Goal: Information Seeking & Learning: Learn about a topic

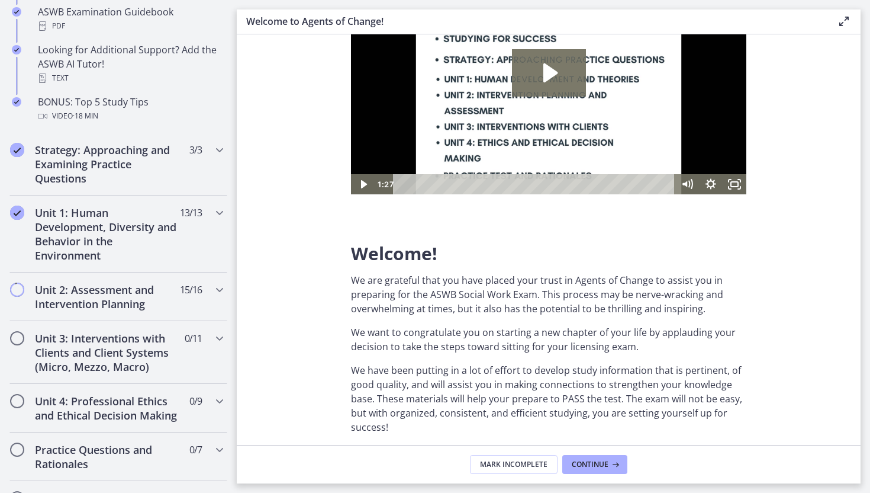
scroll to position [615, 0]
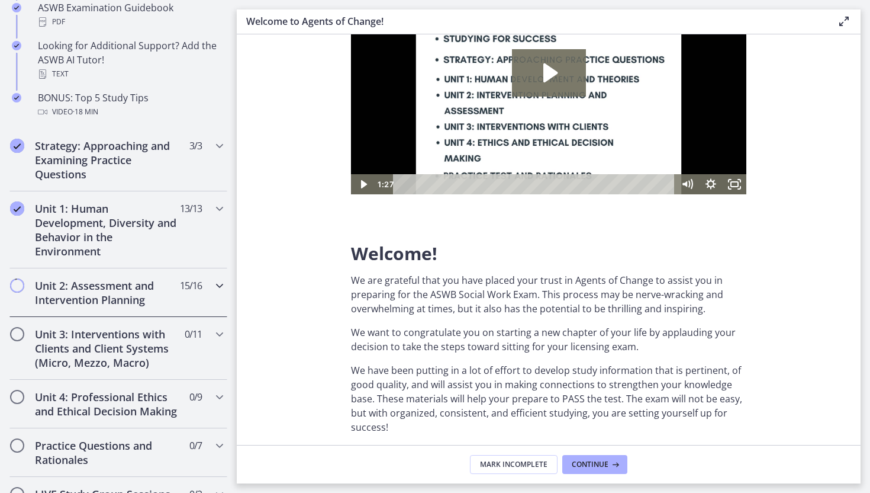
click at [130, 288] on h2 "Unit 2: Assessment and Intervention Planning" at bounding box center [107, 292] width 144 height 28
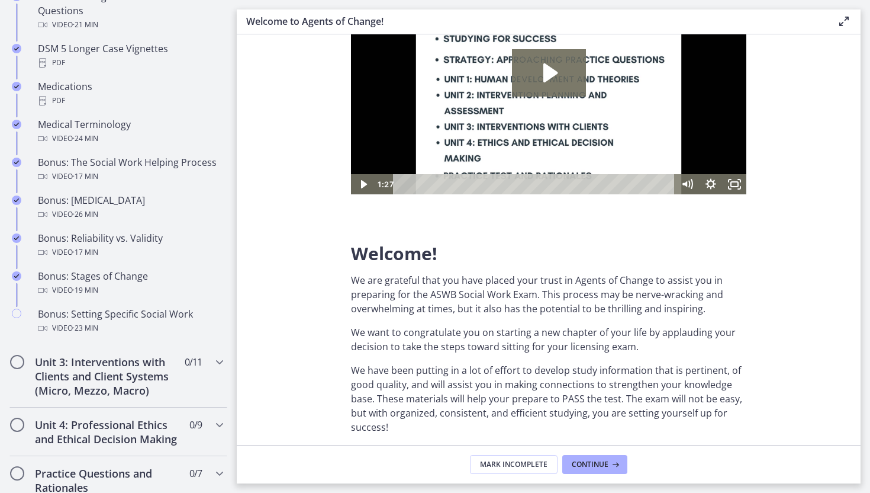
scroll to position [880, 0]
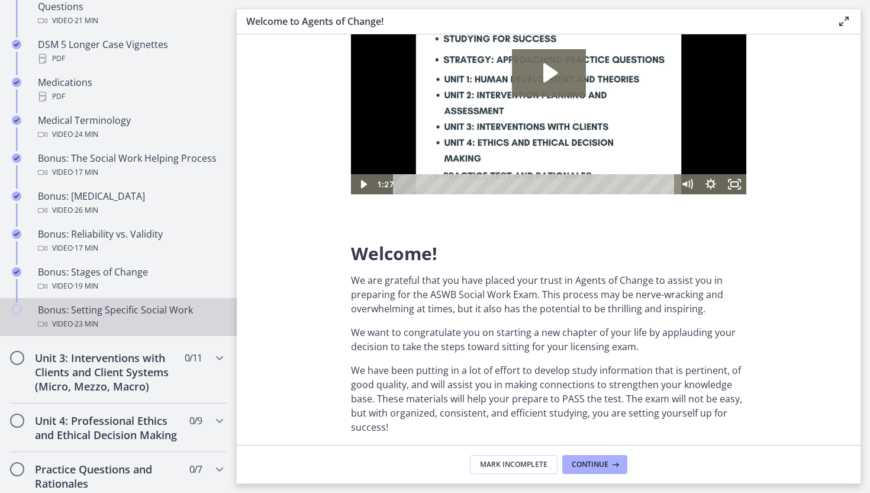
click at [130, 308] on div "Bonus: Setting Specific Social Work Video · 23 min" at bounding box center [130, 317] width 185 height 28
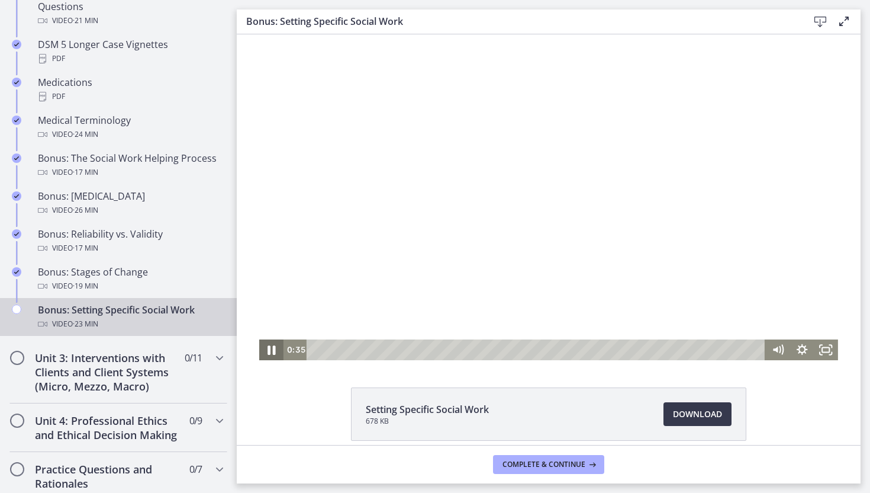
click at [268, 351] on icon "Pause" at bounding box center [272, 349] width 8 height 9
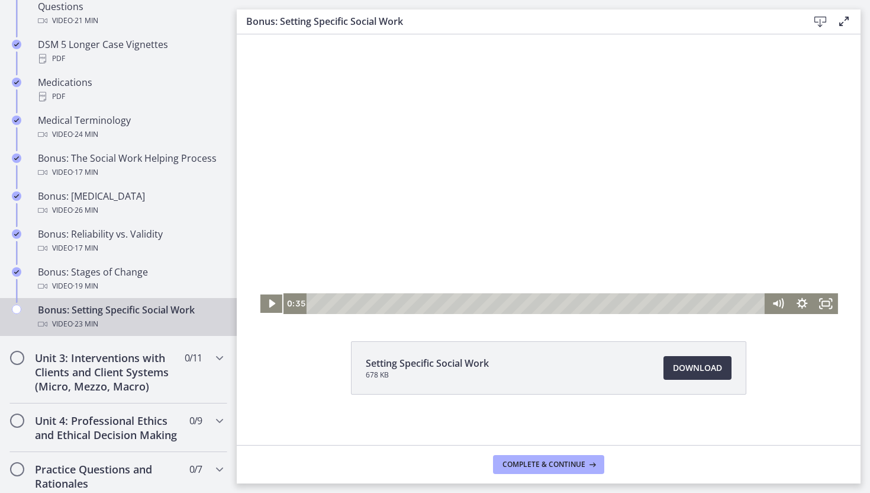
scroll to position [53, 0]
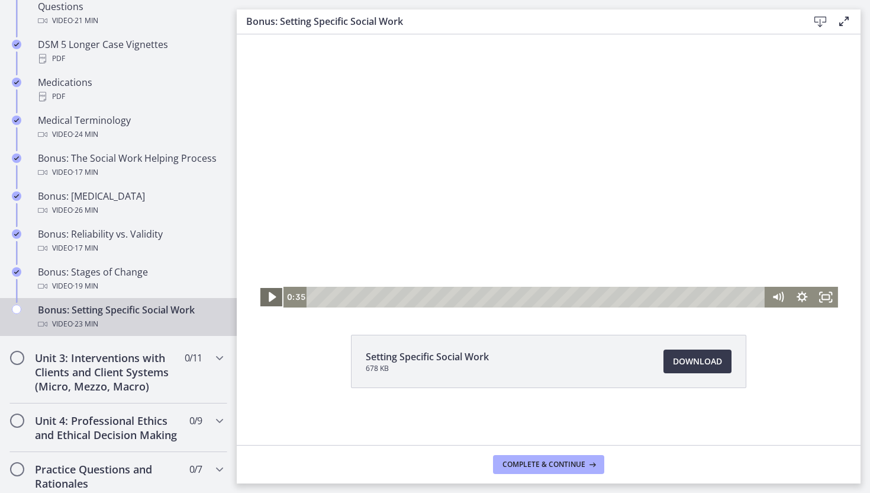
click at [274, 298] on icon "Play Video" at bounding box center [272, 296] width 29 height 25
click at [323, 299] on div "0:20" at bounding box center [538, 297] width 444 height 21
click at [271, 297] on icon "Pause" at bounding box center [271, 296] width 29 height 25
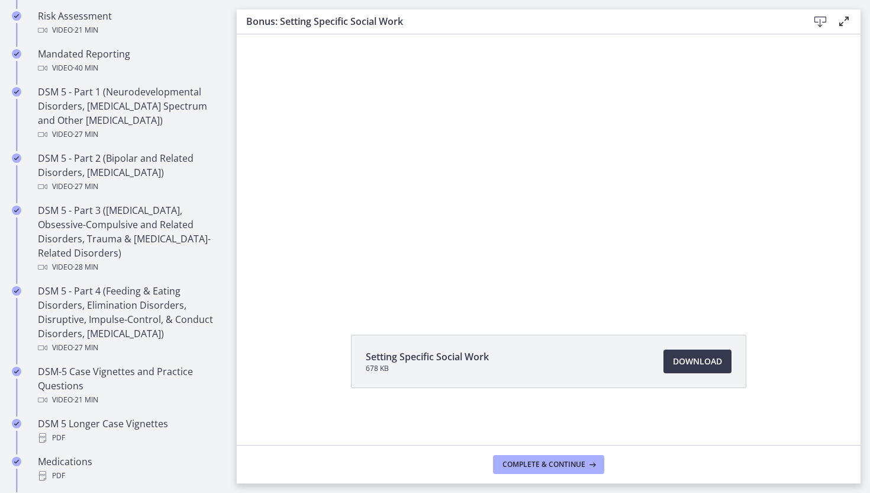
scroll to position [493, 0]
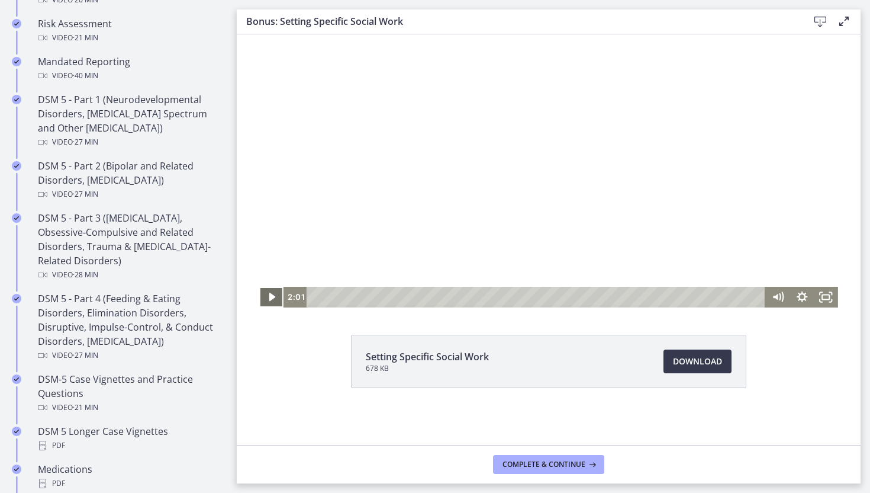
click at [270, 293] on icon "Play Video" at bounding box center [272, 297] width 6 height 8
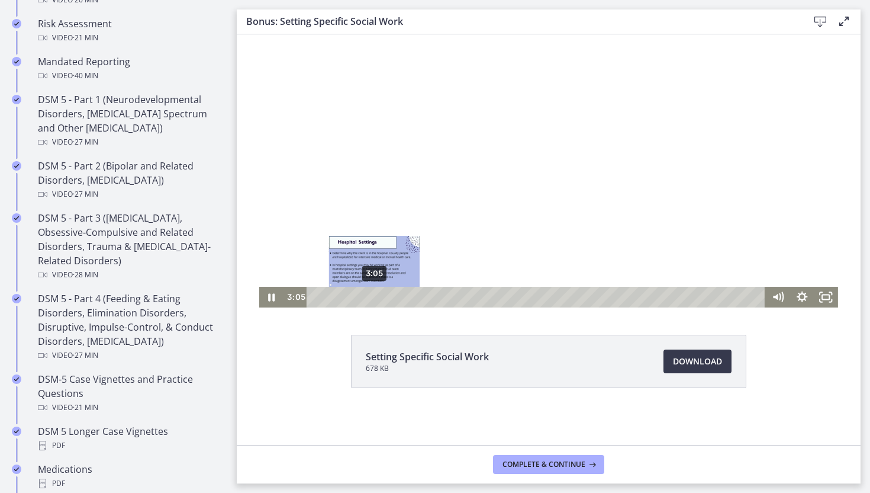
click at [374, 296] on div "3:05" at bounding box center [538, 297] width 444 height 21
click at [379, 297] on div "3:20" at bounding box center [538, 297] width 444 height 21
click at [387, 299] on div "3:44" at bounding box center [538, 297] width 444 height 21
click at [396, 300] on div "4:12" at bounding box center [538, 297] width 444 height 21
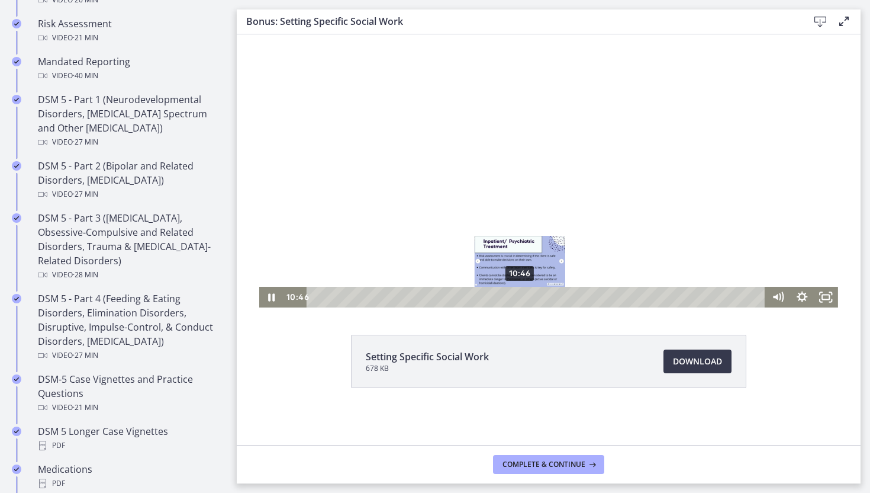
click at [520, 300] on div "10:46" at bounding box center [538, 297] width 444 height 21
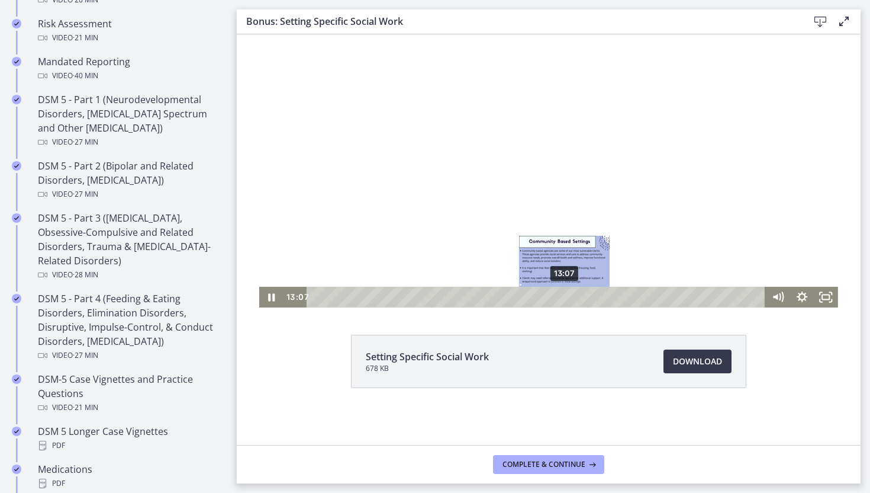
click at [565, 298] on div "13:07" at bounding box center [538, 297] width 444 height 21
click at [583, 300] on div "14:03" at bounding box center [538, 297] width 444 height 21
click at [587, 298] on div "14:18" at bounding box center [538, 297] width 444 height 21
click at [592, 297] on div "14:31" at bounding box center [538, 297] width 444 height 21
click at [597, 298] on div "14:48" at bounding box center [538, 297] width 444 height 21
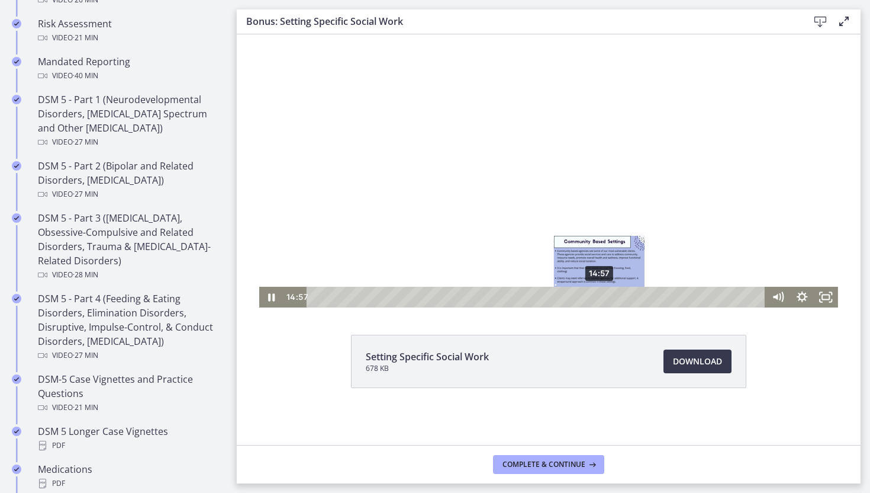
click at [600, 297] on div "14:57" at bounding box center [538, 297] width 444 height 21
click at [605, 297] on div "15:12" at bounding box center [538, 297] width 444 height 21
click at [610, 297] on div "15:29" at bounding box center [538, 297] width 444 height 21
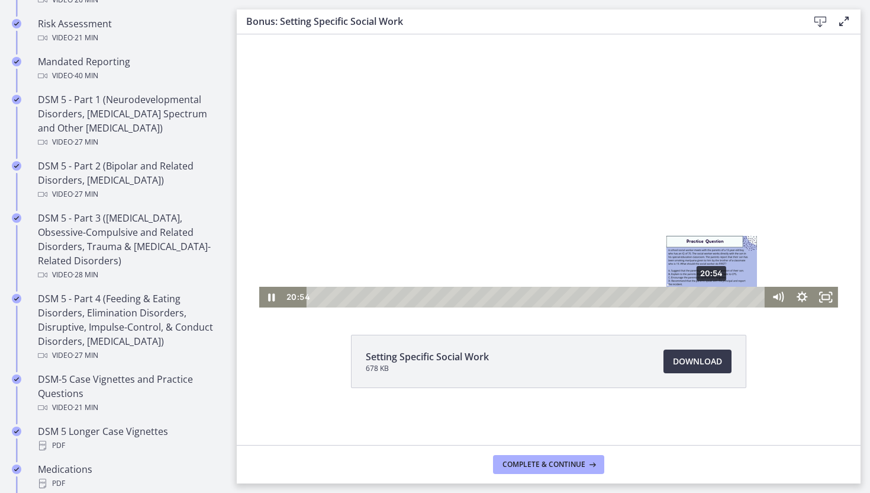
click at [713, 295] on div "20:54" at bounding box center [538, 297] width 444 height 21
click at [716, 297] on div "21:05" at bounding box center [538, 297] width 444 height 21
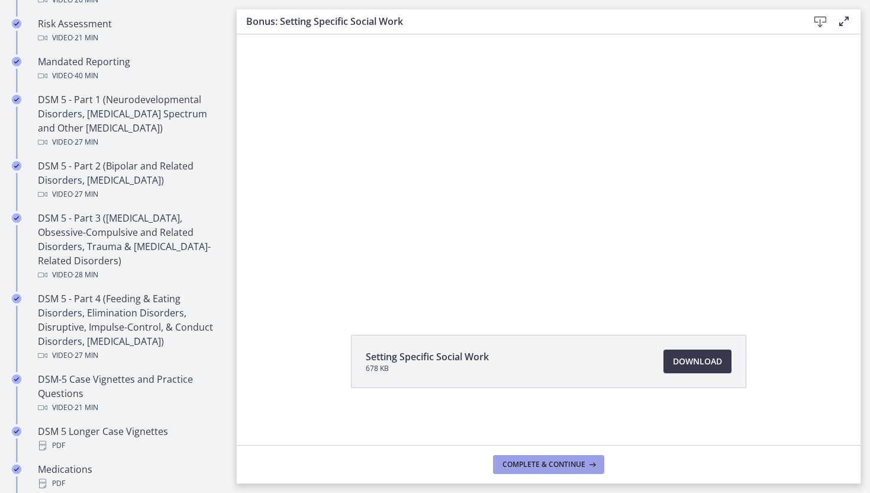
click at [539, 467] on span "Complete & continue" at bounding box center [544, 463] width 83 height 9
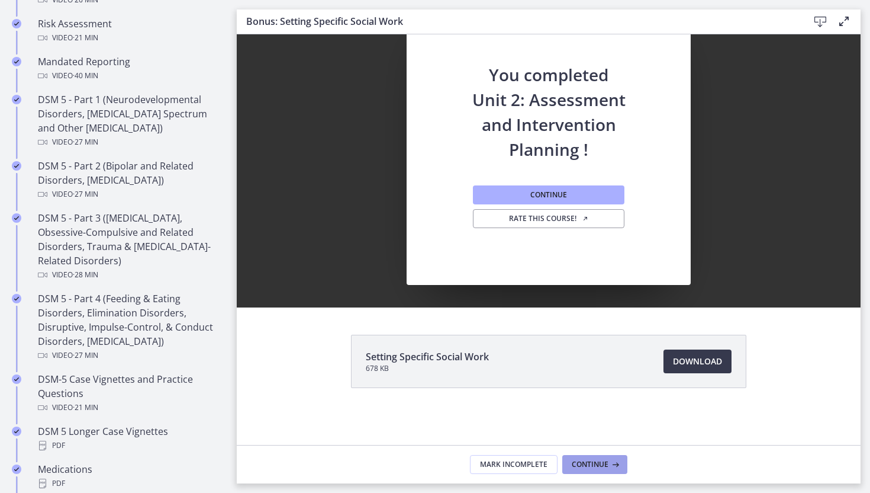
click at [591, 465] on span "Continue" at bounding box center [590, 463] width 37 height 9
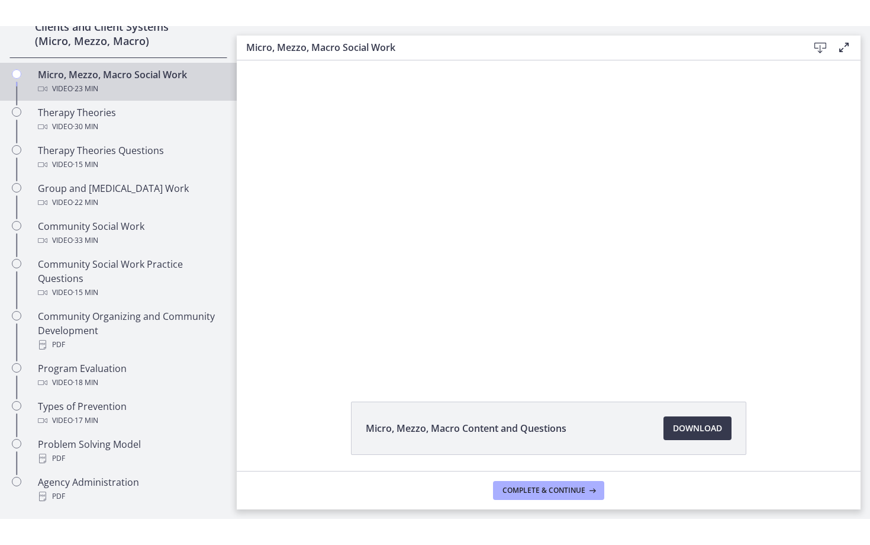
scroll to position [496, 0]
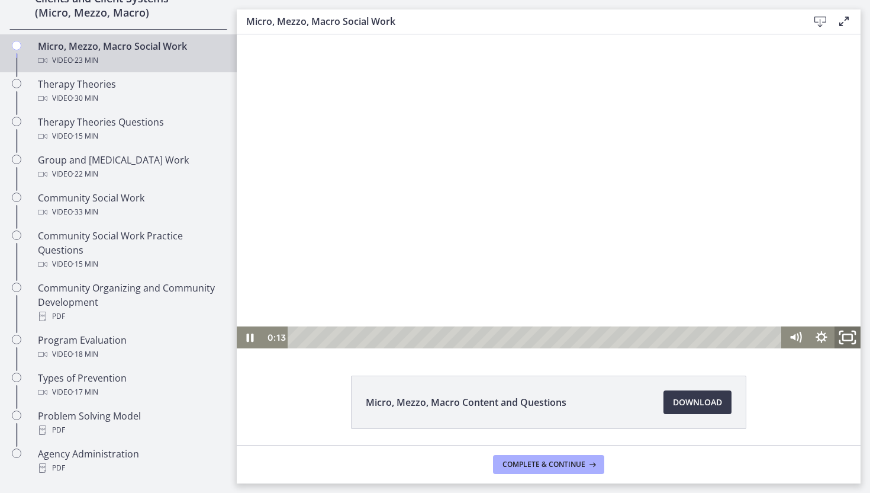
click at [850, 335] on icon "Fullscreen" at bounding box center [848, 337] width 31 height 26
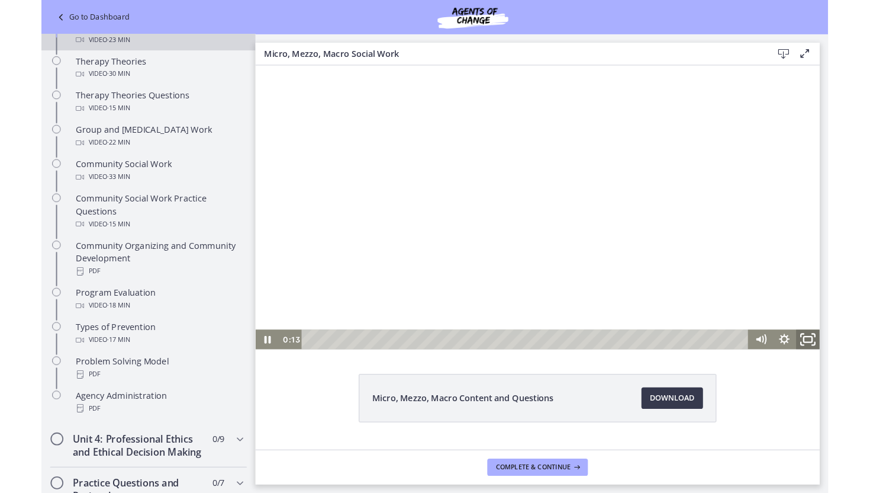
scroll to position [441, 0]
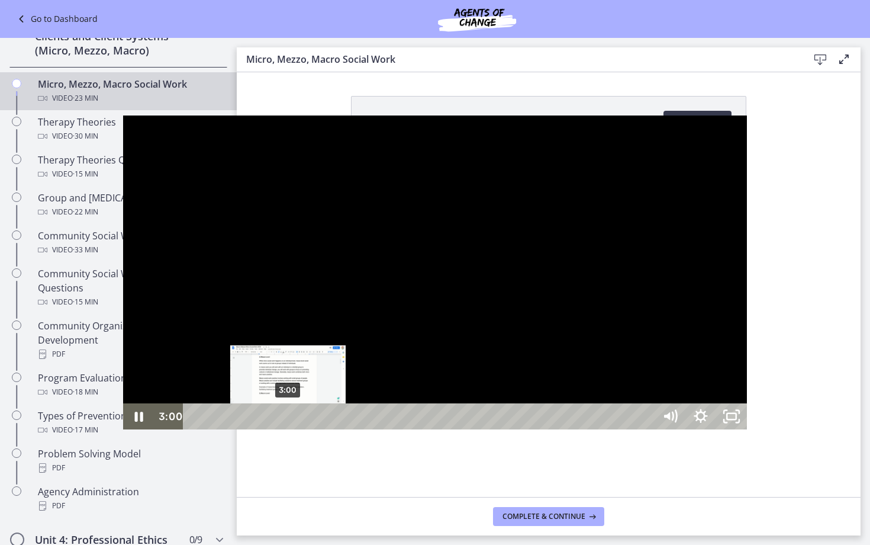
click at [195, 429] on div "3:00" at bounding box center [421, 416] width 452 height 26
click at [285, 421] on div "Playbar" at bounding box center [289, 416] width 9 height 9
click at [195, 429] on div "3:21" at bounding box center [421, 416] width 452 height 26
click at [195, 429] on div "3:33" at bounding box center [421, 416] width 452 height 26
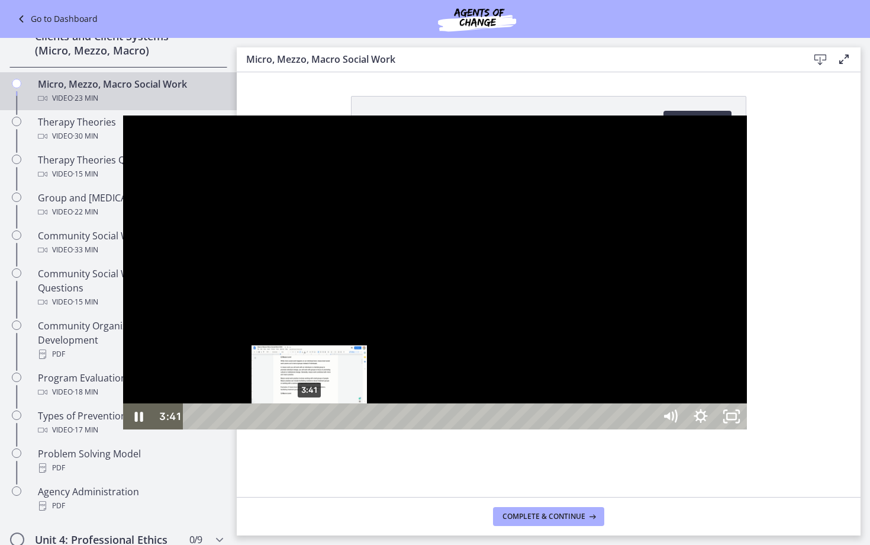
click at [195, 429] on div "3:41" at bounding box center [421, 416] width 452 height 26
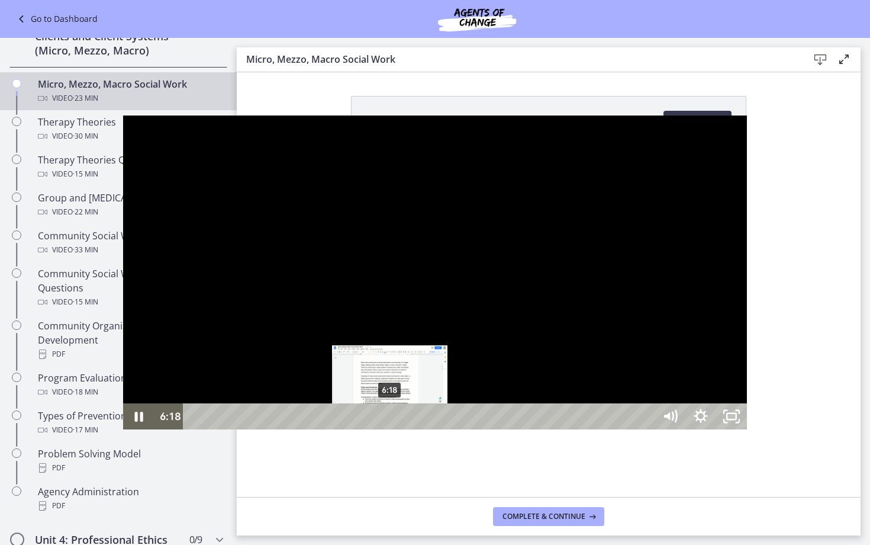
click at [268, 429] on div "6:18" at bounding box center [421, 416] width 452 height 26
click at [274, 429] on div "6:30" at bounding box center [421, 416] width 452 height 26
click at [279, 429] on div "6:40" at bounding box center [421, 416] width 452 height 26
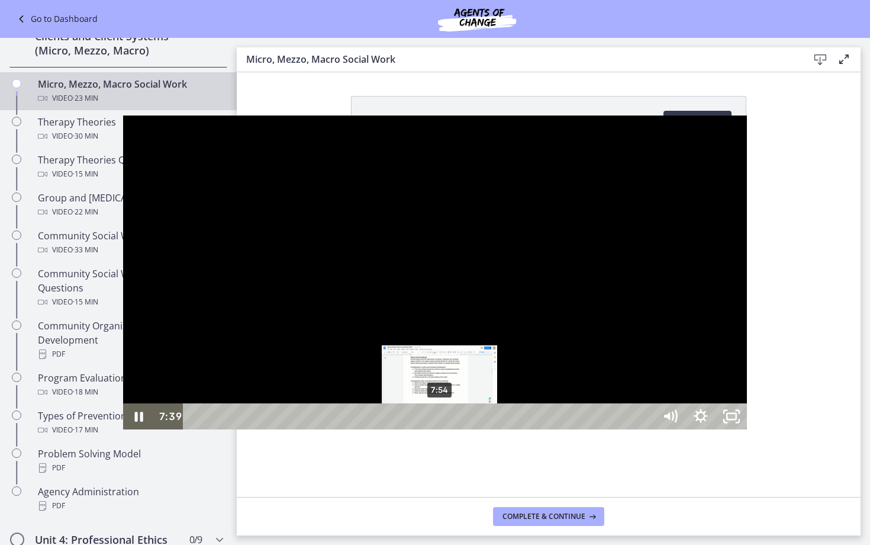
click at [317, 429] on div "7:54" at bounding box center [421, 416] width 452 height 26
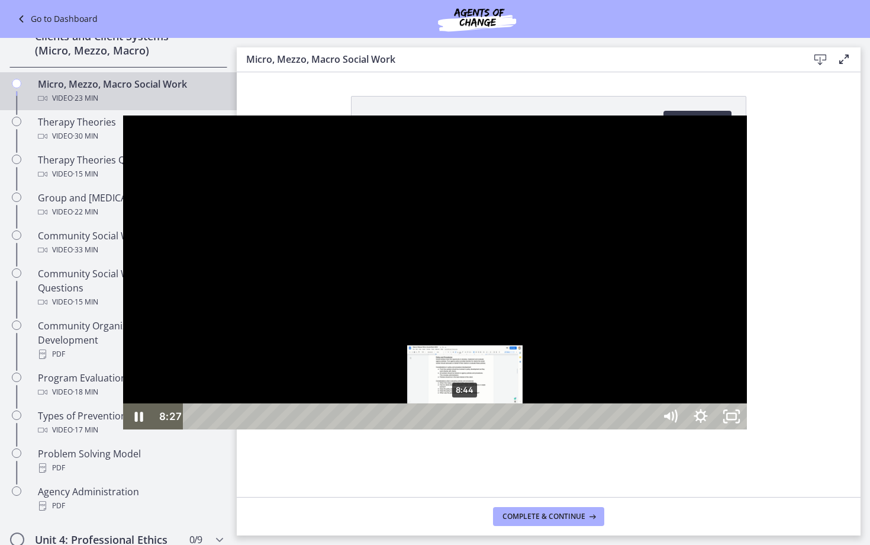
click at [343, 429] on div "8:44" at bounding box center [421, 416] width 452 height 26
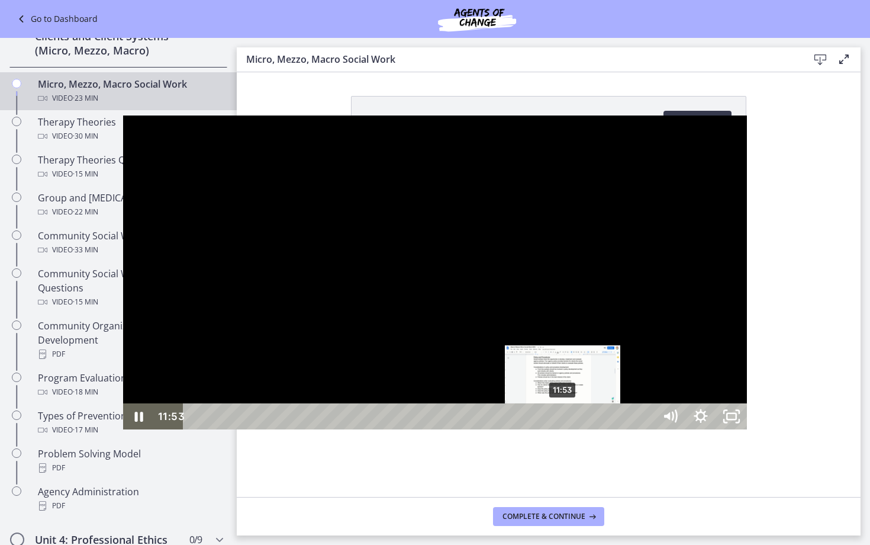
click at [441, 429] on div "11:53" at bounding box center [421, 416] width 452 height 26
click at [446, 429] on div "12:04" at bounding box center [421, 416] width 452 height 26
click at [453, 429] on div "12:17" at bounding box center [421, 416] width 452 height 26
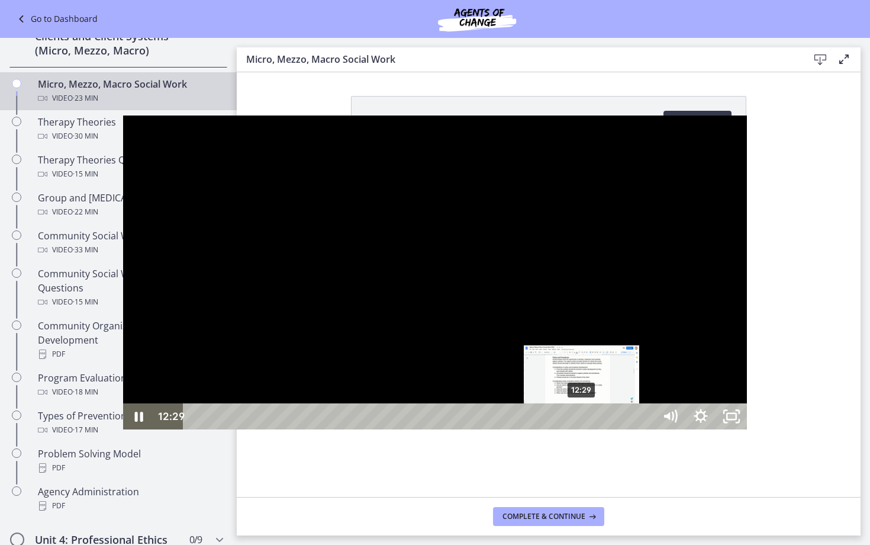
click at [459, 429] on div "12:29" at bounding box center [421, 416] width 452 height 26
click at [466, 429] on div "12:42" at bounding box center [421, 416] width 452 height 26
click at [474, 429] on div "12:57" at bounding box center [421, 416] width 452 height 26
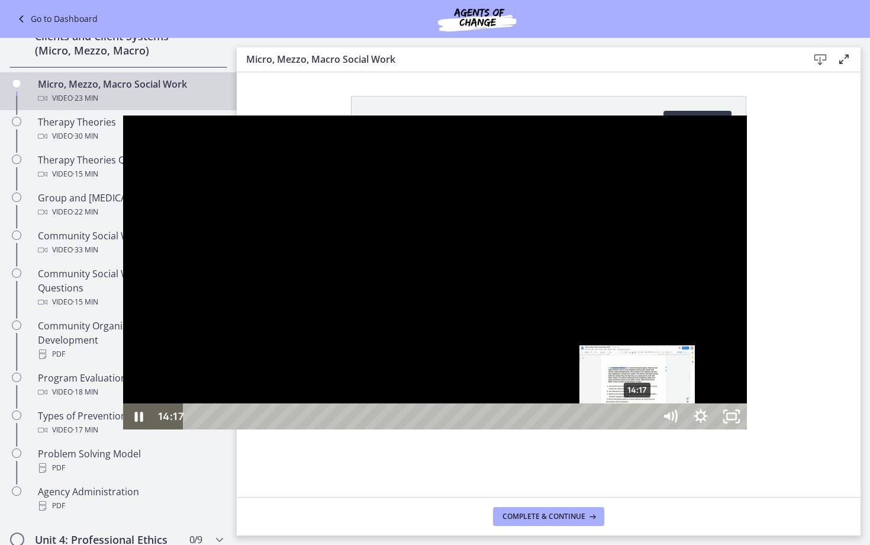
click at [515, 429] on div "14:17" at bounding box center [421, 416] width 452 height 26
click at [519, 429] on div "14:25" at bounding box center [421, 416] width 452 height 26
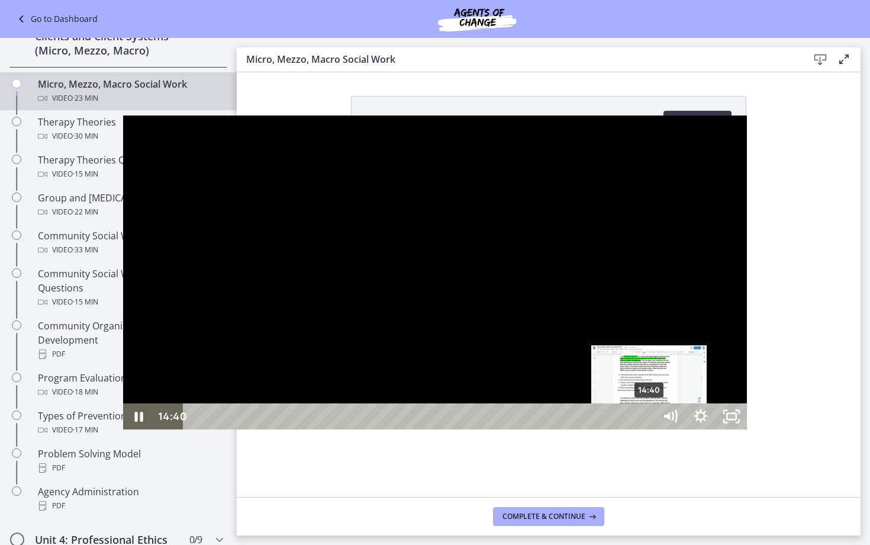
click at [527, 429] on div "14:40" at bounding box center [421, 416] width 452 height 26
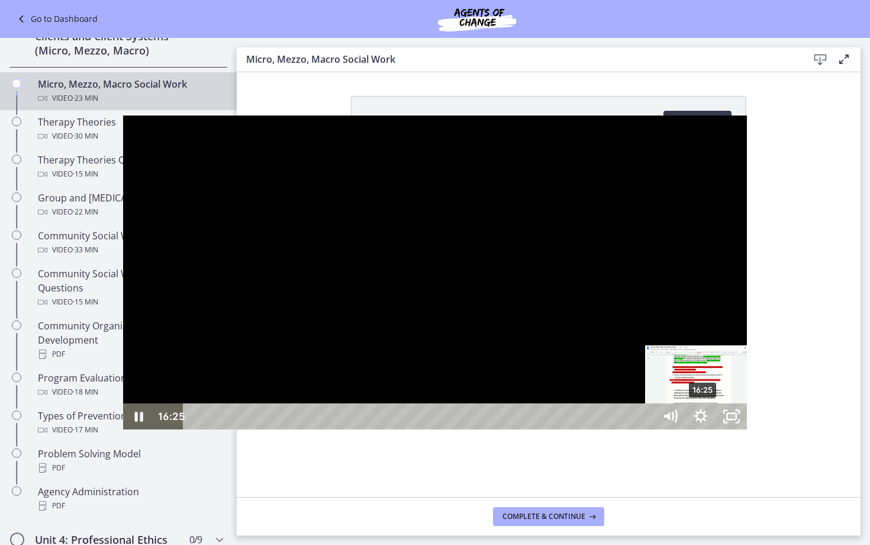
click at [581, 429] on div "16:25" at bounding box center [421, 416] width 452 height 26
click at [589, 429] on div "16:40" at bounding box center [421, 416] width 452 height 26
click at [594, 429] on div "16:49" at bounding box center [421, 416] width 452 height 26
click at [715, 421] on div "Playbar" at bounding box center [719, 416] width 9 height 9
click at [602, 429] on div "17:04" at bounding box center [421, 416] width 452 height 26
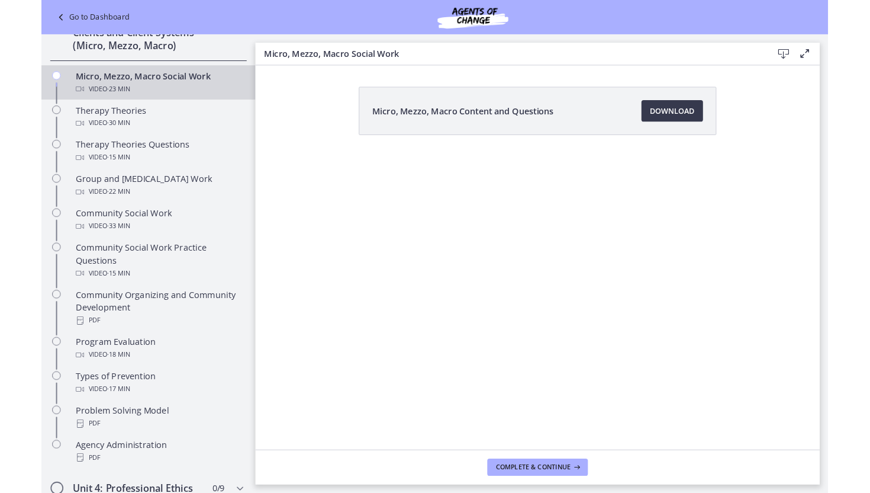
scroll to position [496, 0]
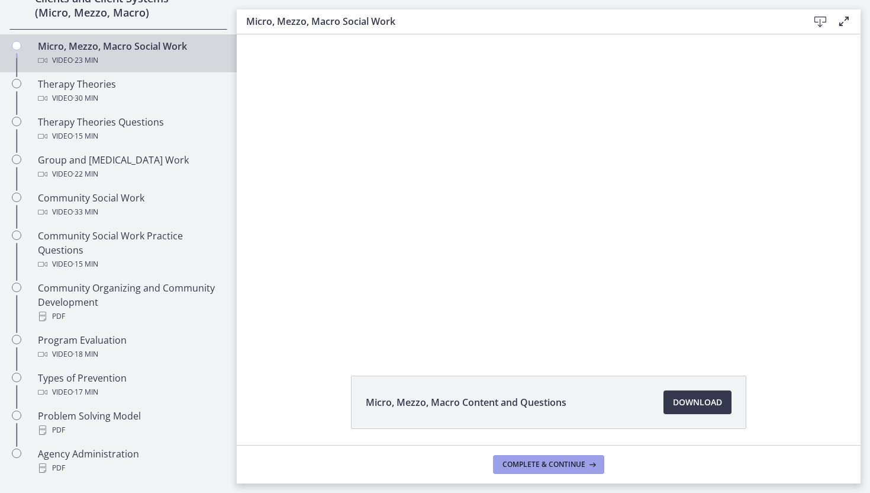
click at [534, 462] on span "Complete & continue" at bounding box center [544, 463] width 83 height 9
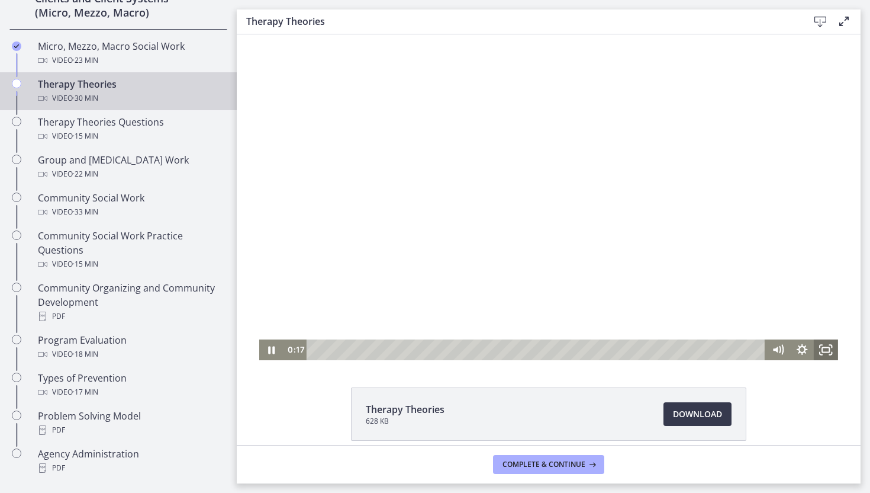
click at [824, 347] on rect "Fullscreen" at bounding box center [825, 349] width 7 height 5
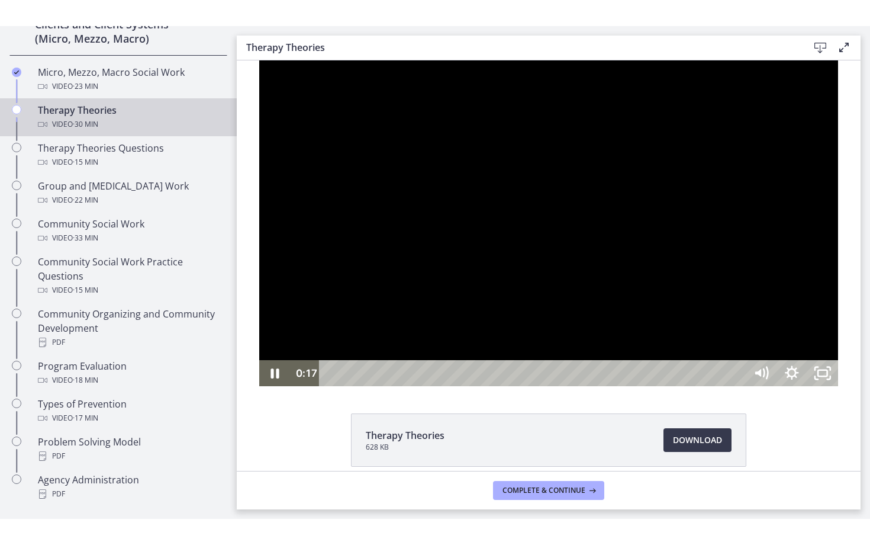
scroll to position [441, 0]
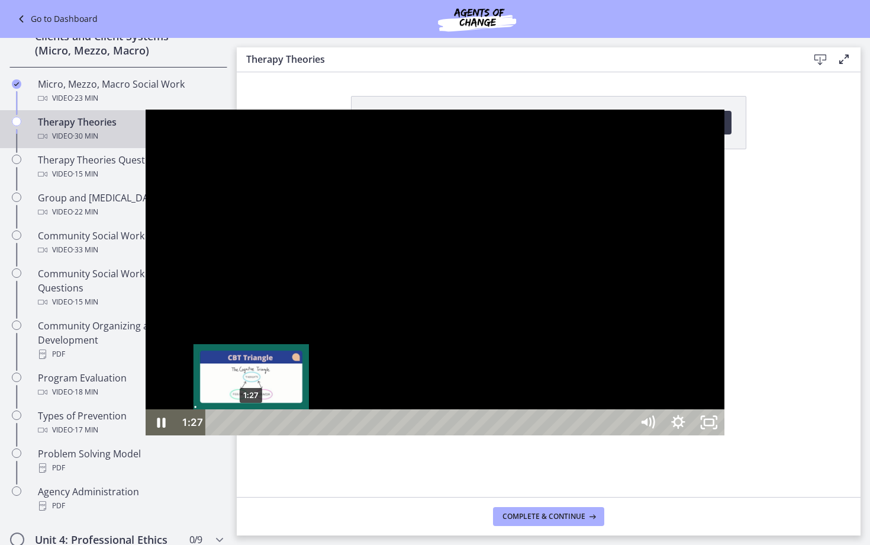
click at [217, 435] on div "1:27" at bounding box center [420, 422] width 407 height 26
click at [217, 435] on div "1:42" at bounding box center [420, 422] width 407 height 26
click at [217, 435] on div "2:01" at bounding box center [420, 422] width 407 height 26
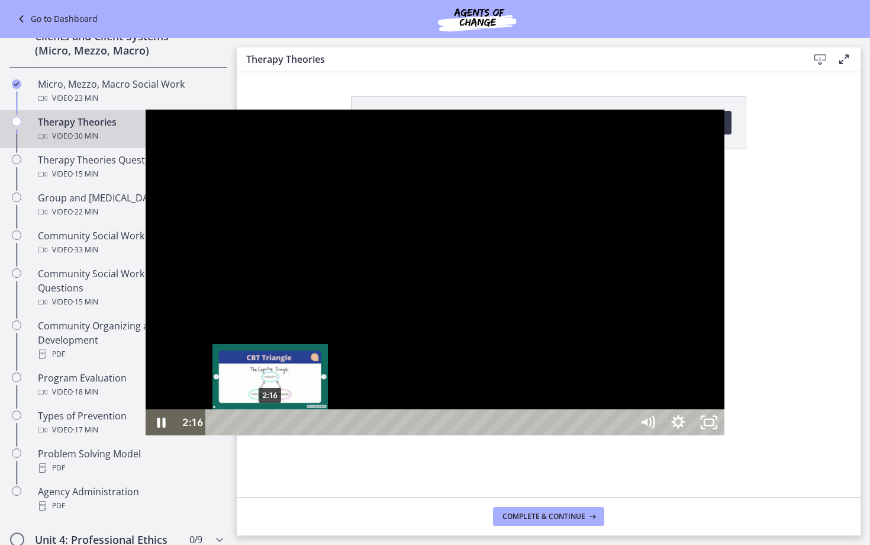
click at [217, 435] on div "2:16" at bounding box center [420, 422] width 407 height 26
click at [217, 435] on div "2:31" at bounding box center [420, 422] width 407 height 26
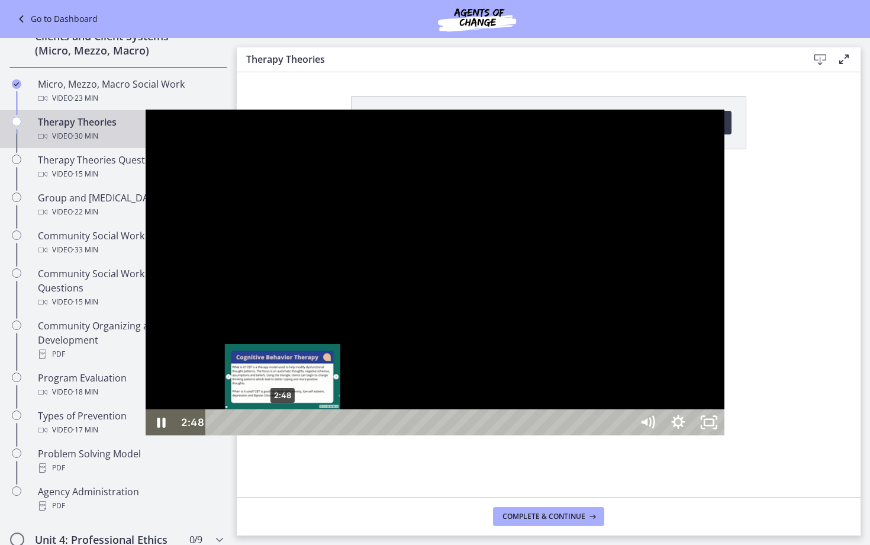
click at [217, 435] on div "2:48" at bounding box center [420, 422] width 407 height 26
click at [285, 427] on div "Playbar" at bounding box center [289, 422] width 9 height 9
click at [288, 427] on div "Playbar" at bounding box center [292, 422] width 9 height 9
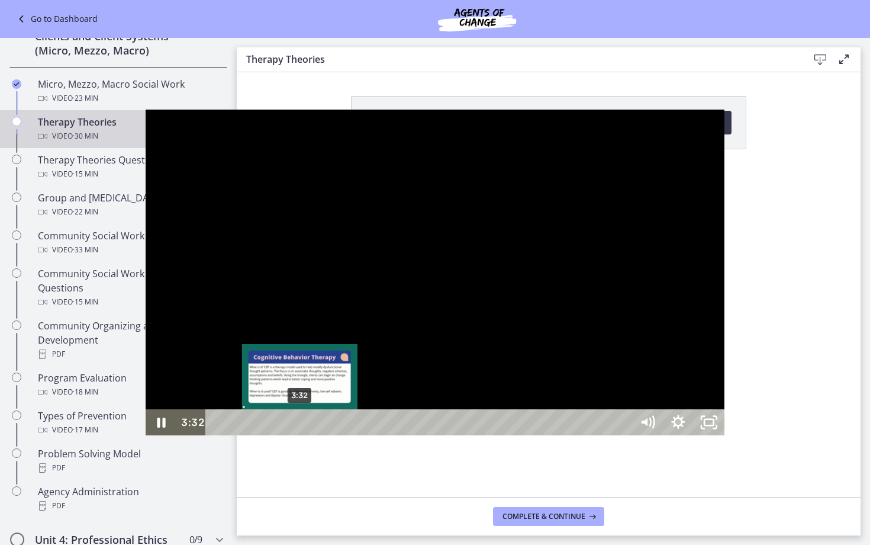
click at [217, 435] on div "3:32" at bounding box center [420, 422] width 407 height 26
click at [217, 435] on div "3:56" at bounding box center [420, 422] width 407 height 26
click at [309, 427] on div "Playbar" at bounding box center [313, 422] width 9 height 9
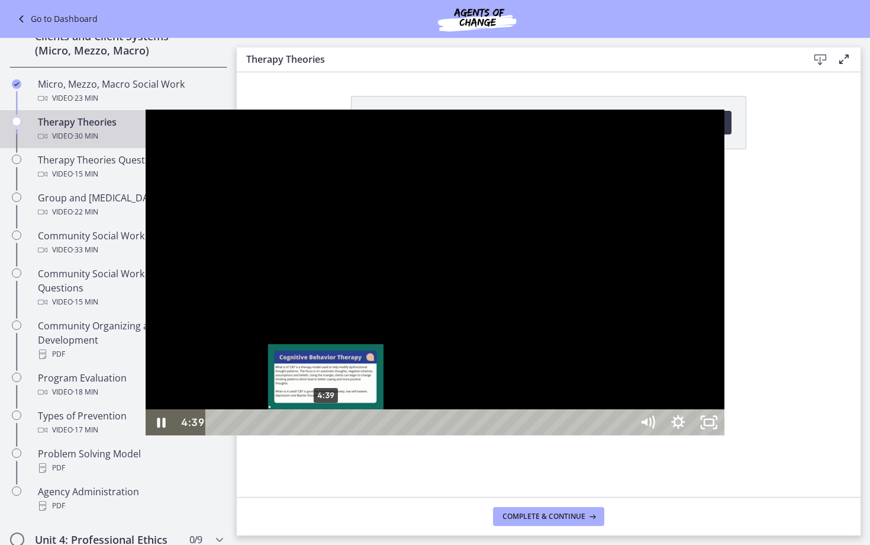
click at [217, 435] on div "4:39" at bounding box center [420, 422] width 407 height 26
click at [217, 435] on div "5:00" at bounding box center [420, 422] width 407 height 26
click at [217, 435] on div "5:14" at bounding box center [420, 422] width 407 height 26
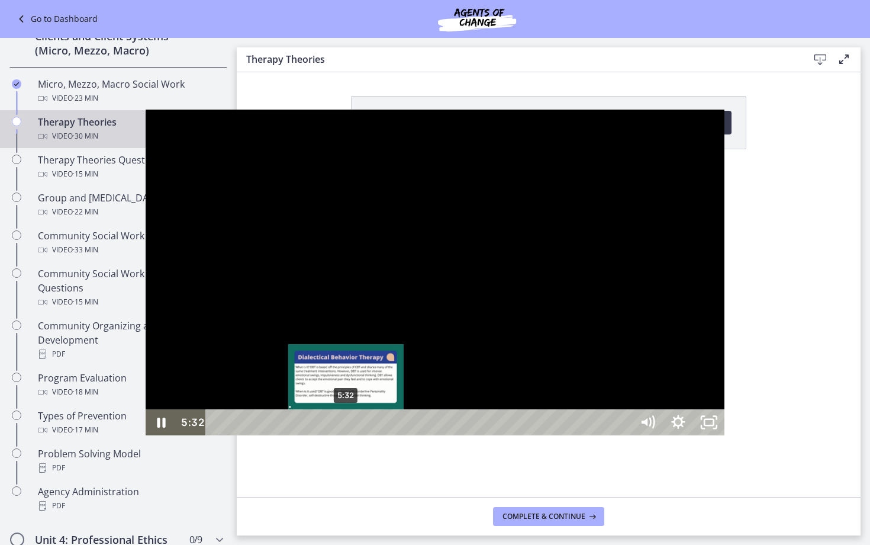
click at [217, 435] on div "5:32" at bounding box center [420, 422] width 407 height 26
click at [217, 435] on div "6:07" at bounding box center [420, 422] width 407 height 26
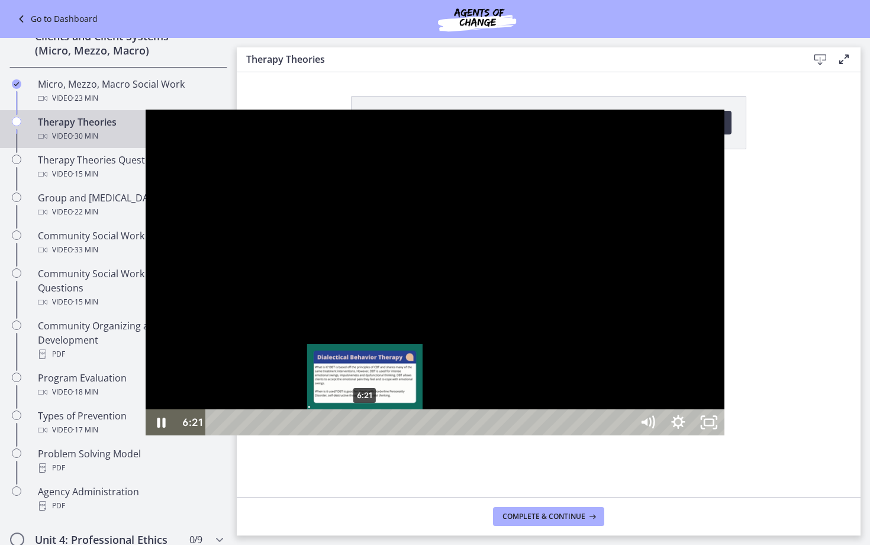
click at [220, 435] on div "6:21" at bounding box center [420, 422] width 407 height 26
click at [227, 435] on div "6:38" at bounding box center [420, 422] width 407 height 26
click at [234, 435] on div "6:56" at bounding box center [420, 422] width 407 height 26
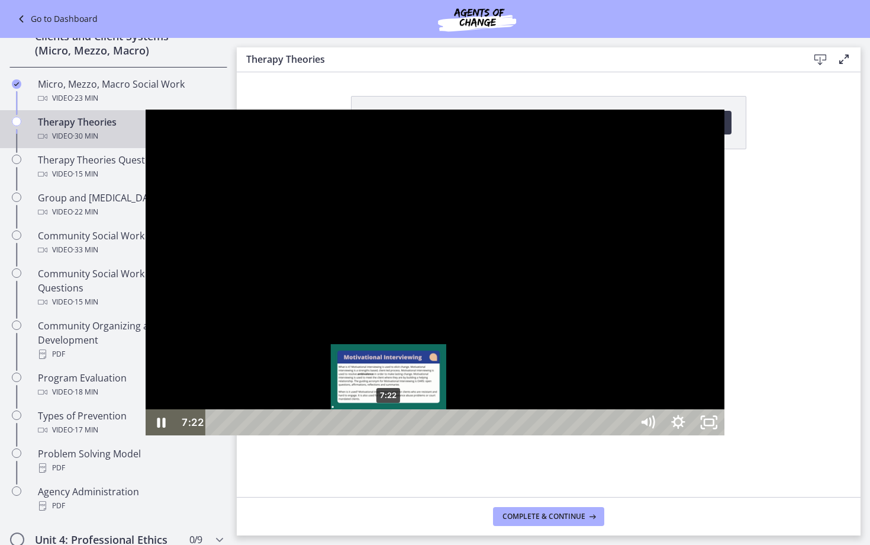
click at [244, 435] on div "7:22" at bounding box center [420, 422] width 407 height 26
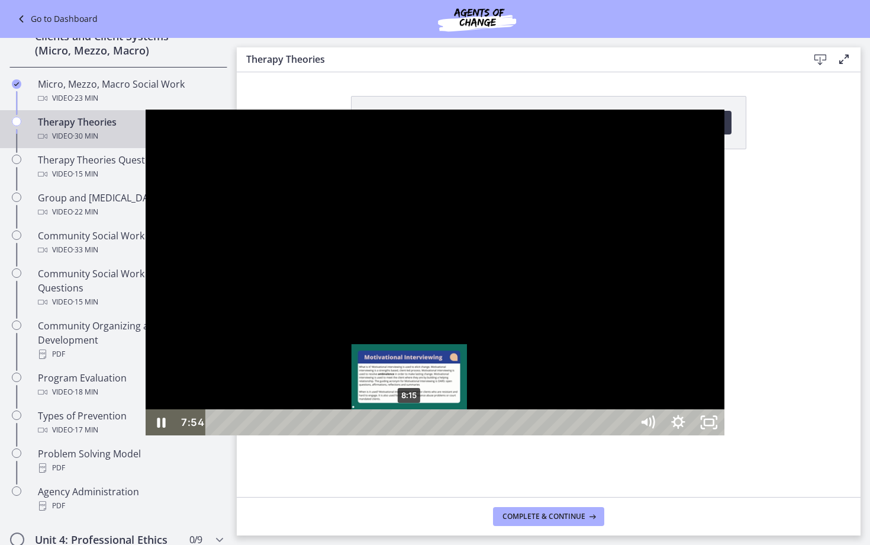
click at [265, 435] on div "8:15" at bounding box center [420, 422] width 407 height 26
click at [271, 435] on div "8:32" at bounding box center [420, 422] width 407 height 26
click at [412, 427] on div "Playbar" at bounding box center [416, 422] width 9 height 9
click at [282, 435] on div "9:01" at bounding box center [420, 422] width 407 height 26
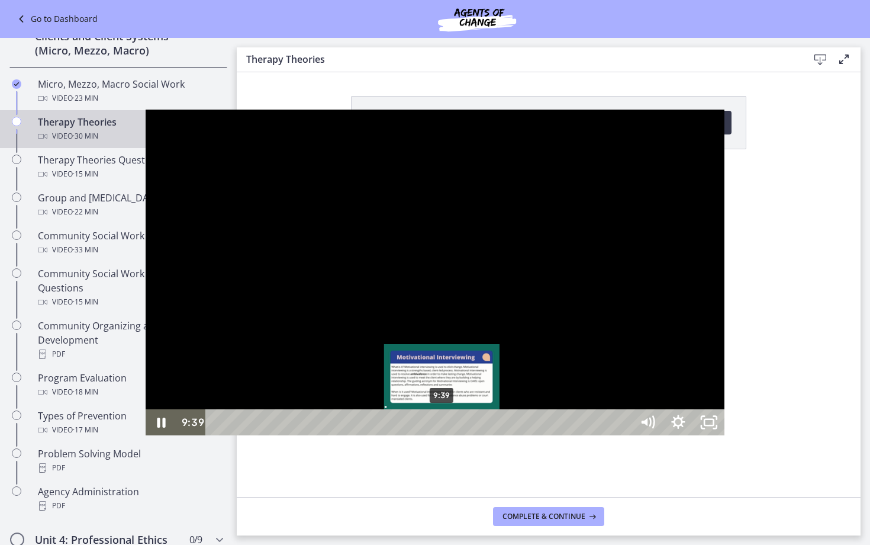
click at [297, 435] on div "9:39" at bounding box center [420, 422] width 407 height 26
click at [312, 435] on div "10:17" at bounding box center [420, 422] width 407 height 26
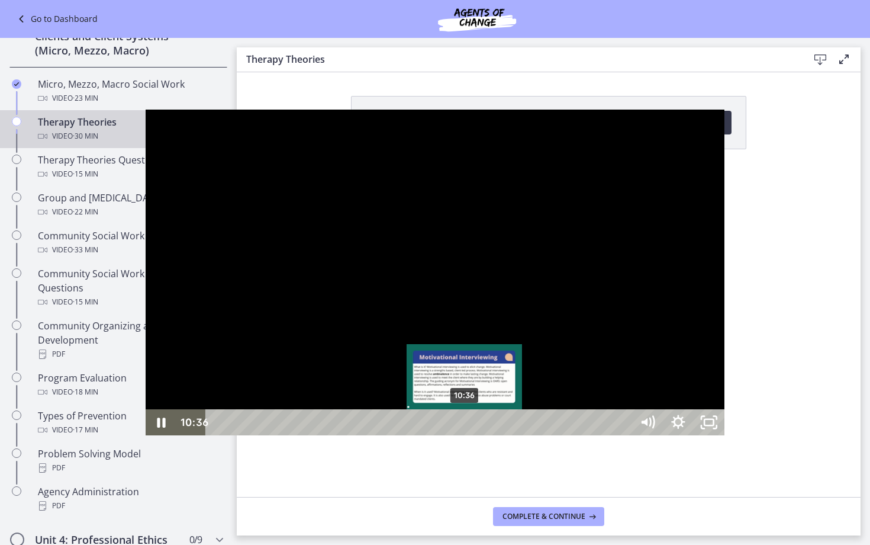
click at [320, 435] on div "10:36" at bounding box center [420, 422] width 407 height 26
click at [326, 435] on div "10:53" at bounding box center [420, 422] width 407 height 26
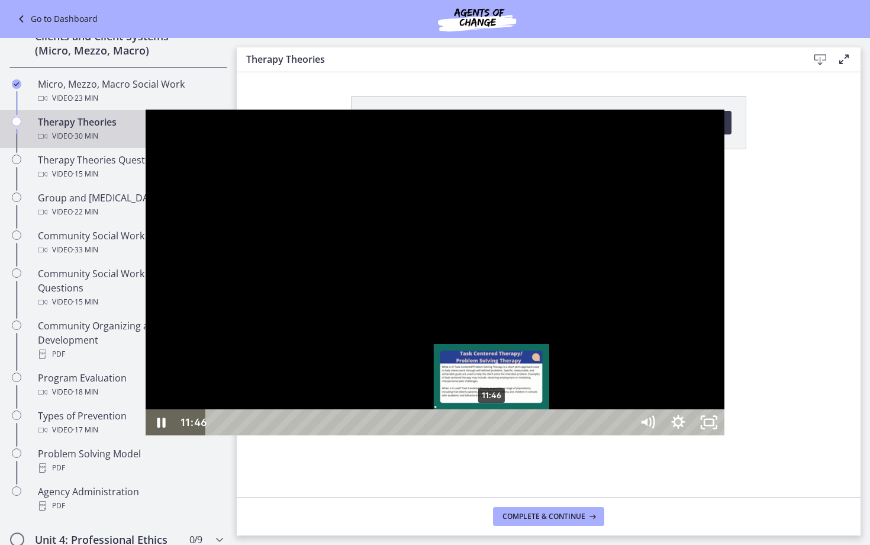
click at [347, 435] on div "11:46" at bounding box center [420, 422] width 407 height 26
click at [351, 435] on div "11:57" at bounding box center [420, 422] width 407 height 26
click at [358, 435] on div "12:14" at bounding box center [420, 422] width 407 height 26
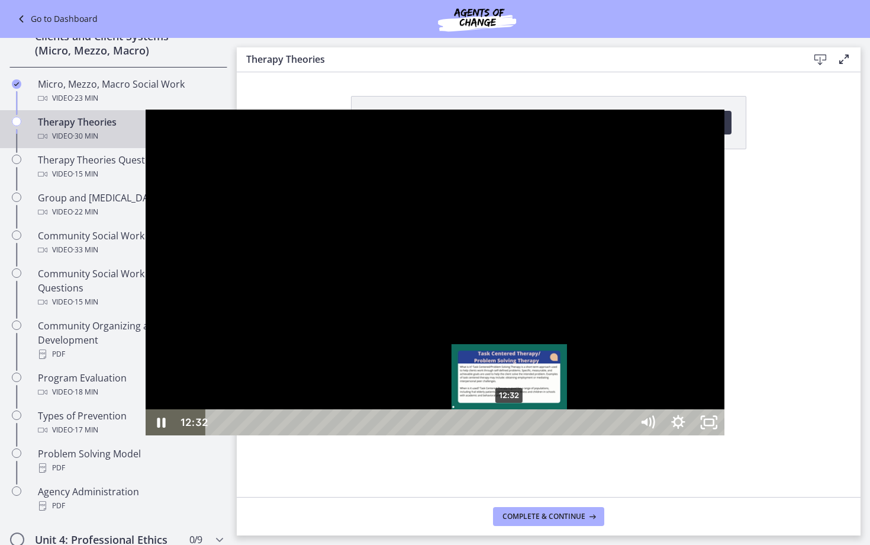
click at [365, 435] on div "12:32" at bounding box center [420, 422] width 407 height 26
click at [369, 435] on div "12:43" at bounding box center [420, 422] width 407 height 26
click at [512, 427] on div "Playbar" at bounding box center [516, 422] width 9 height 9
click at [376, 435] on div "13:01" at bounding box center [420, 422] width 407 height 26
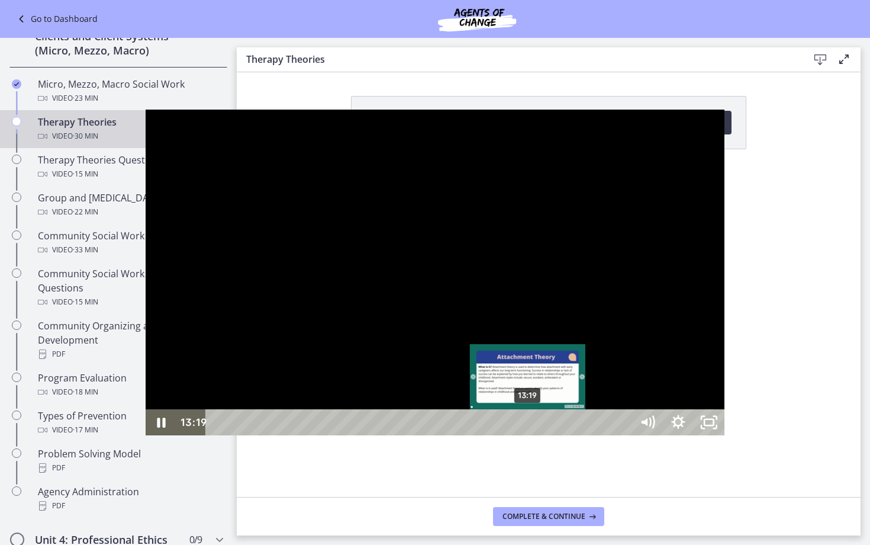
click at [383, 435] on div "13:19" at bounding box center [420, 422] width 407 height 26
click at [398, 435] on div "13:57" at bounding box center [420, 422] width 407 height 26
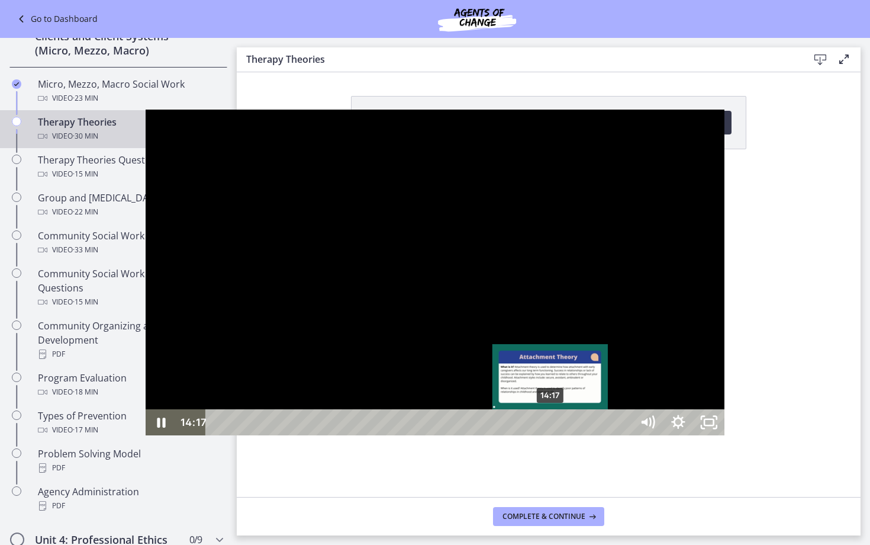
click at [406, 435] on div "14:17" at bounding box center [420, 422] width 407 height 26
click at [413, 435] on div "14:35" at bounding box center [420, 422] width 407 height 26
click at [419, 435] on div "14:52" at bounding box center [420, 422] width 407 height 26
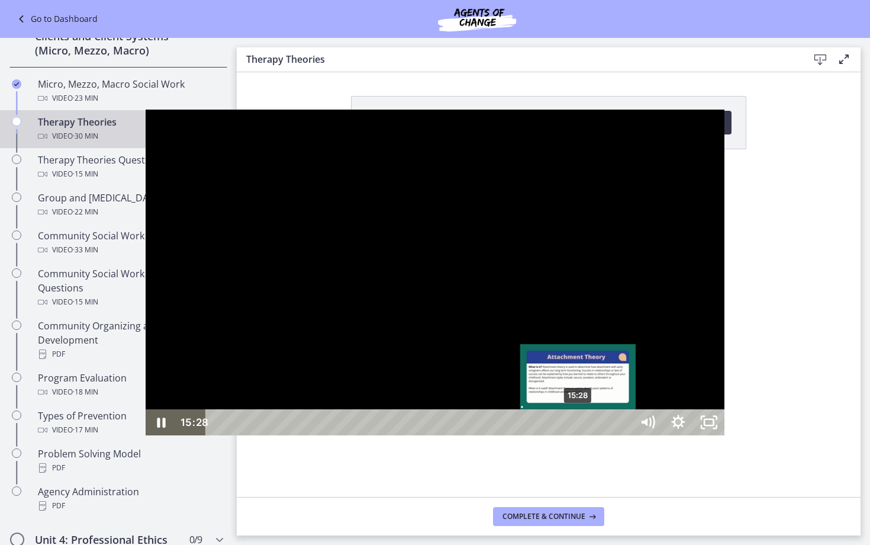
click at [433, 435] on div "15:28" at bounding box center [420, 422] width 407 height 26
click at [441, 435] on div "15:47" at bounding box center [420, 422] width 407 height 26
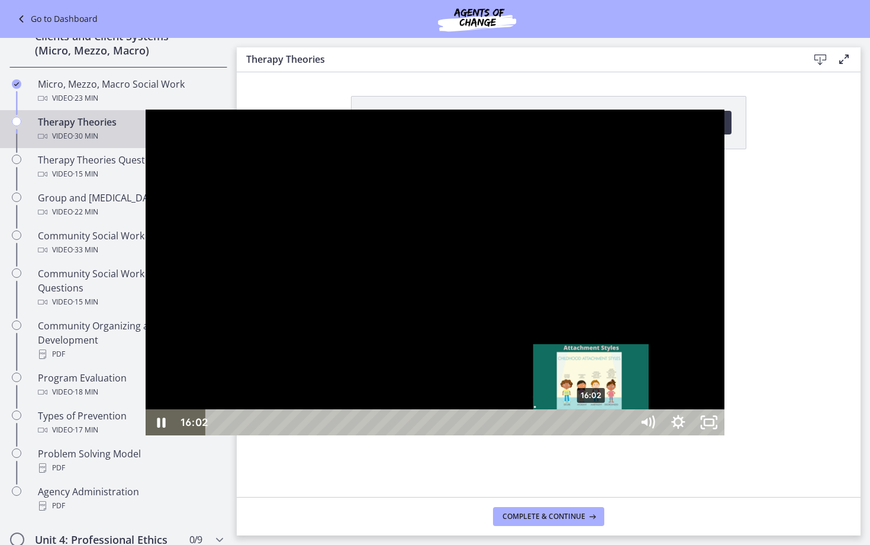
click at [446, 435] on div "16:02" at bounding box center [420, 422] width 407 height 26
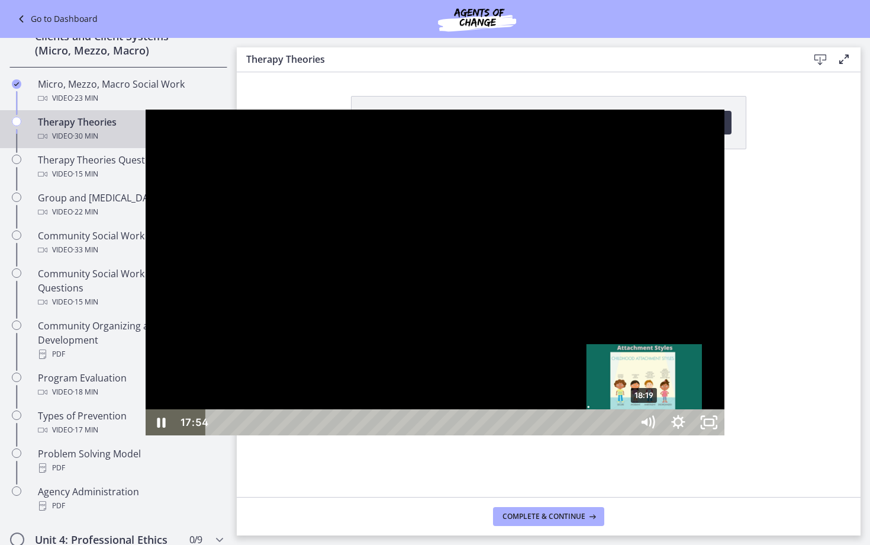
click at [500, 435] on div "18:19" at bounding box center [420, 422] width 407 height 26
click at [507, 435] on div "18:37" at bounding box center [420, 422] width 407 height 26
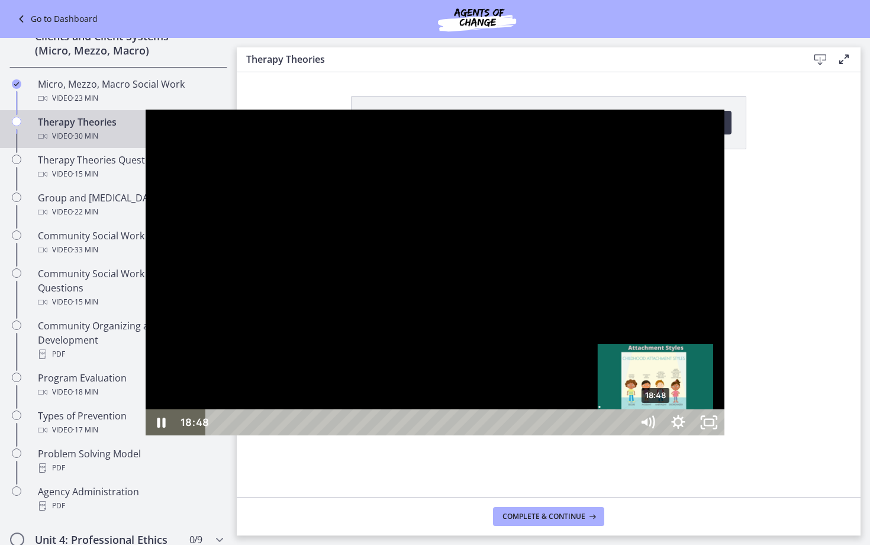
click at [511, 435] on div "18:48" at bounding box center [420, 422] width 407 height 26
click at [515, 435] on div "18:58" at bounding box center [420, 422] width 407 height 26
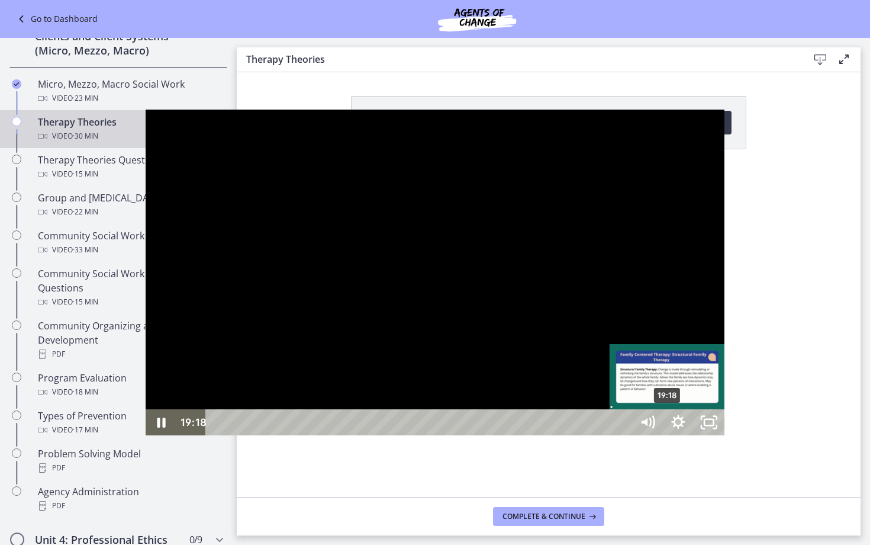
click at [523, 435] on div "19:18" at bounding box center [420, 422] width 407 height 26
click at [568, 435] on div "21:14" at bounding box center [420, 422] width 407 height 26
click at [572, 435] on div "21:24" at bounding box center [420, 422] width 407 height 26
click at [715, 427] on div "Playbar" at bounding box center [719, 422] width 9 height 9
click at [718, 427] on div "Playbar" at bounding box center [722, 422] width 9 height 9
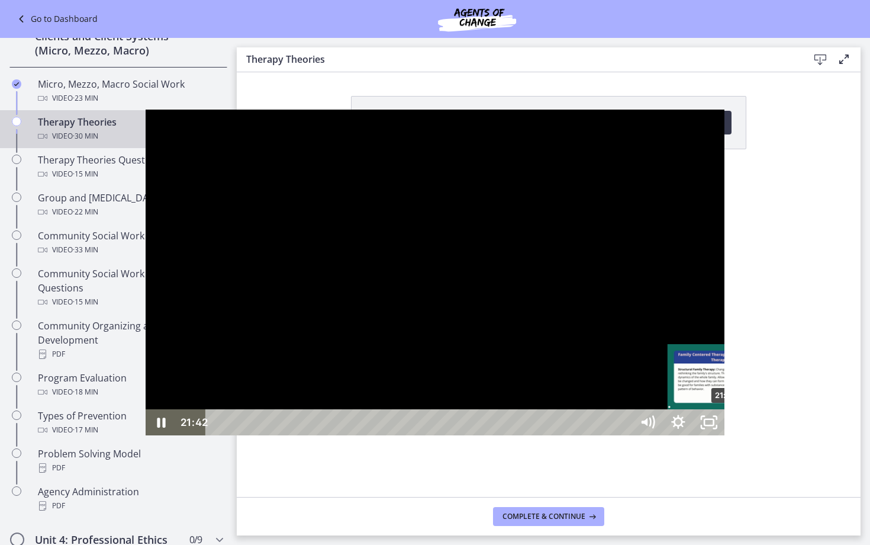
click at [719, 427] on div "Playbar" at bounding box center [723, 422] width 9 height 9
click at [586, 435] on div "22:01" at bounding box center [420, 422] width 407 height 26
click at [729, 427] on div "Playbar" at bounding box center [733, 422] width 9 height 9
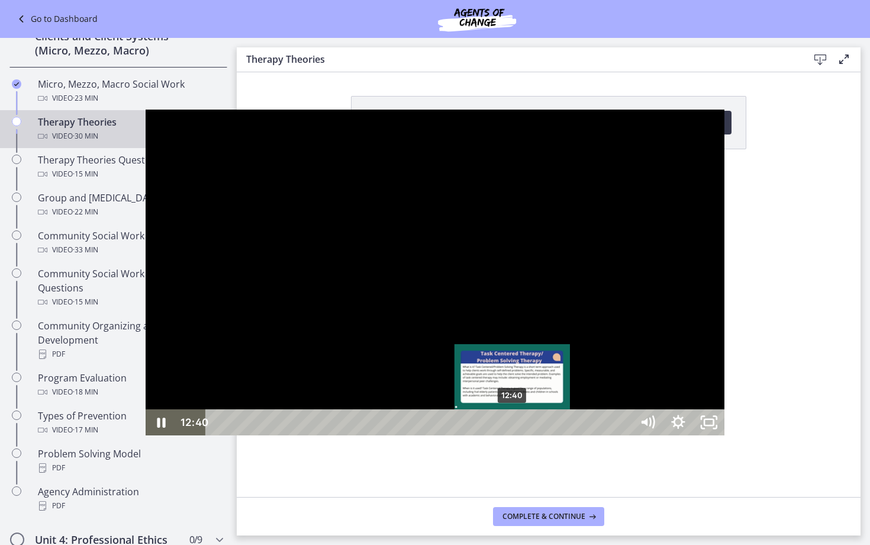
click at [368, 435] on div "12:40" at bounding box center [420, 422] width 407 height 26
click at [373, 435] on div "12:53" at bounding box center [420, 422] width 407 height 26
click at [517, 427] on div "Playbar" at bounding box center [521, 422] width 9 height 9
click at [381, 435] on div "13:13" at bounding box center [420, 422] width 407 height 26
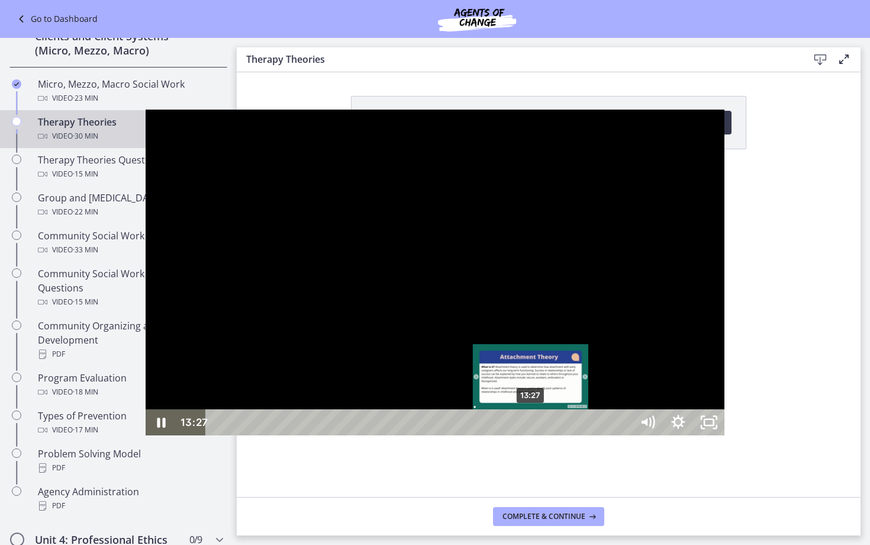
click at [386, 435] on div "13:27" at bounding box center [420, 422] width 407 height 26
click at [391, 435] on div "13:39" at bounding box center [420, 422] width 407 height 26
click at [395, 435] on div "13:50" at bounding box center [420, 422] width 407 height 26
click at [401, 435] on div "14:06" at bounding box center [420, 422] width 407 height 26
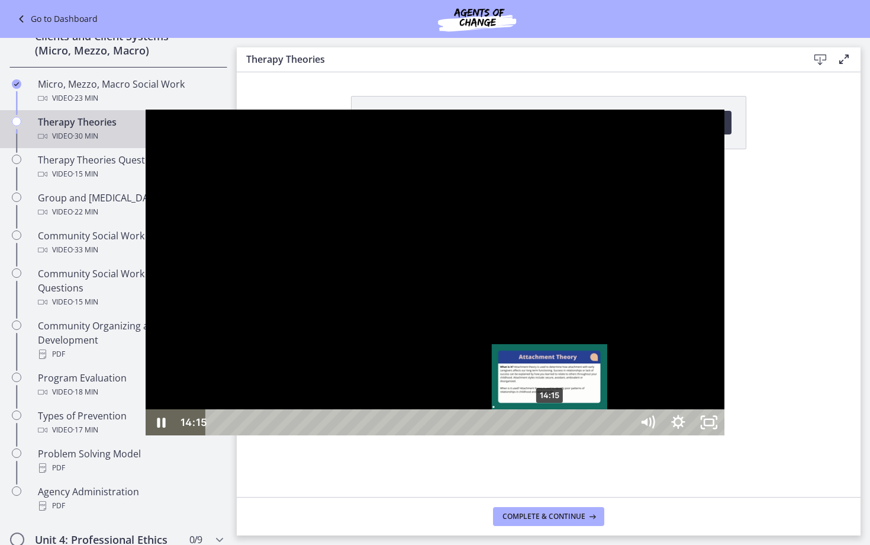
click at [545, 427] on div "Playbar" at bounding box center [549, 422] width 9 height 9
click at [412, 435] on div "14:34" at bounding box center [420, 422] width 407 height 26
click at [417, 435] on div "14:46" at bounding box center [420, 422] width 407 height 26
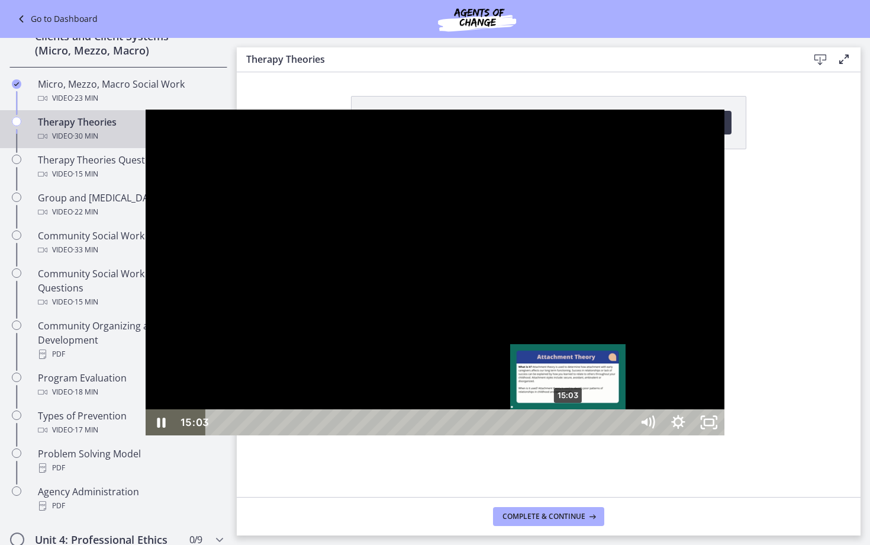
click at [423, 435] on div "15:03" at bounding box center [420, 422] width 407 height 26
click at [430, 435] on div "15:21" at bounding box center [420, 422] width 407 height 26
click at [436, 435] on div "15:36" at bounding box center [420, 422] width 407 height 26
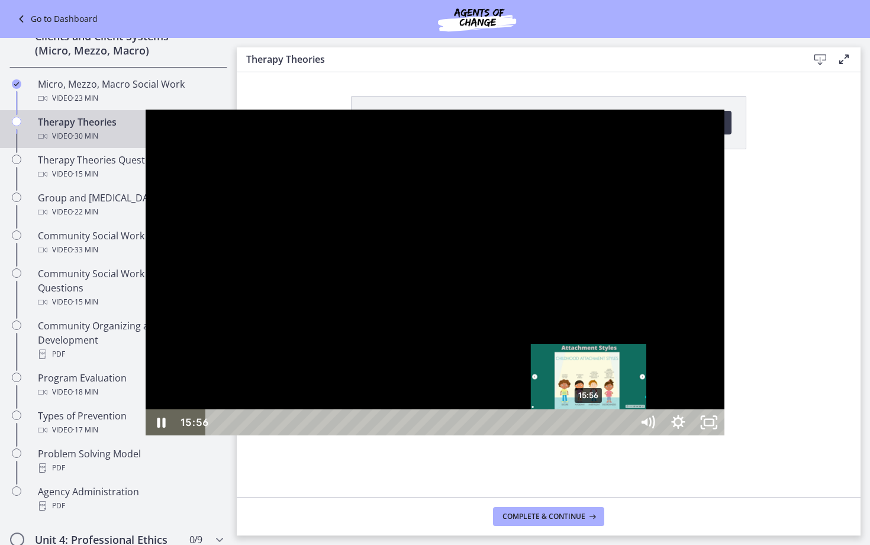
click at [444, 435] on div "15:56" at bounding box center [420, 422] width 407 height 26
click at [450, 435] on div "16:11" at bounding box center [420, 422] width 407 height 26
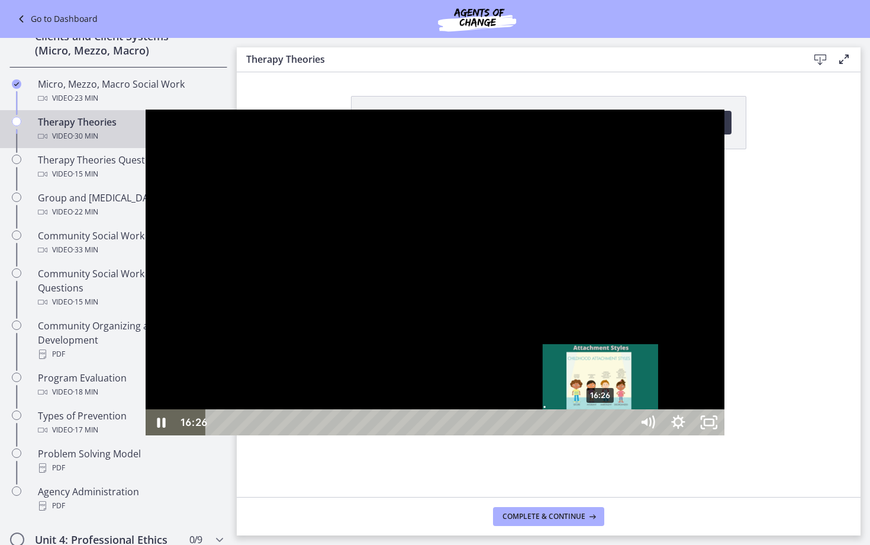
click at [456, 435] on div "16:26" at bounding box center [420, 422] width 407 height 26
click at [463, 435] on div "16:45" at bounding box center [420, 422] width 407 height 26
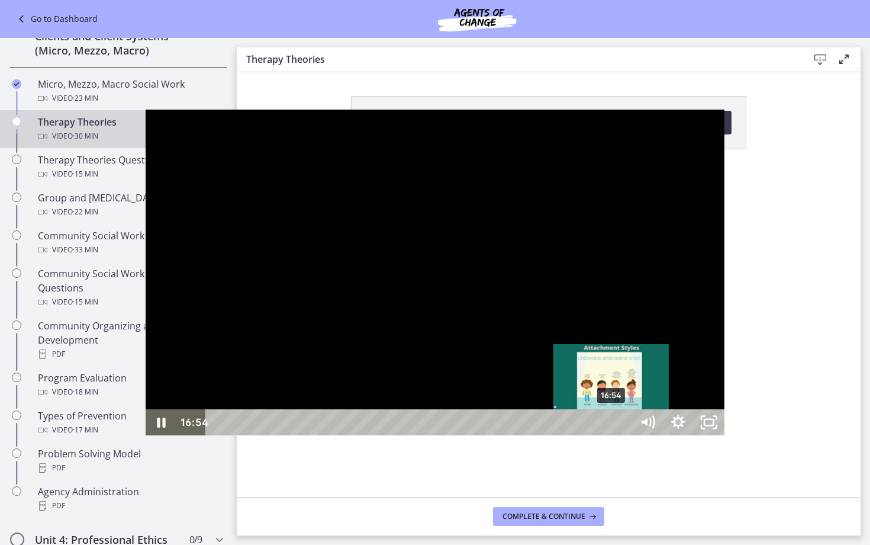
click at [467, 435] on div "16:54" at bounding box center [420, 422] width 407 height 26
click at [472, 435] on div "17:07" at bounding box center [420, 422] width 407 height 26
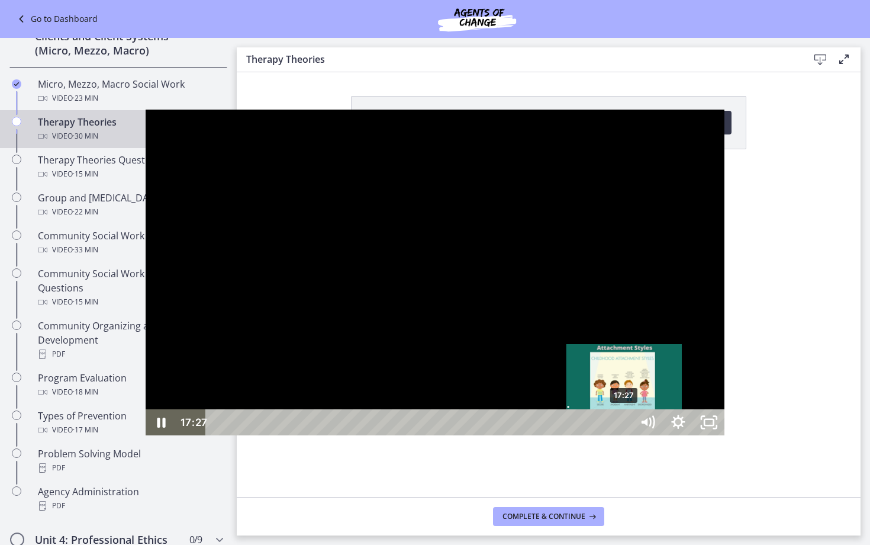
click at [480, 435] on div "17:27" at bounding box center [420, 422] width 407 height 26
click at [486, 435] on div "17:44" at bounding box center [420, 422] width 407 height 26
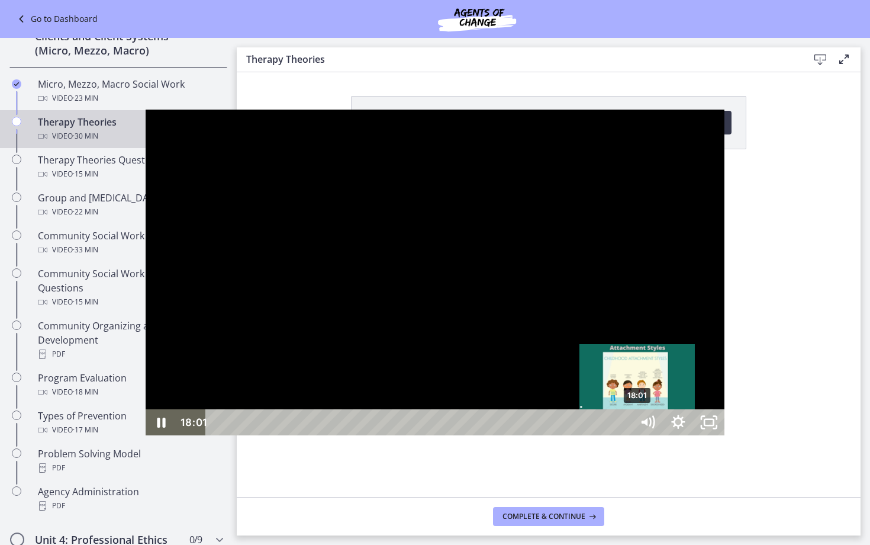
click at [493, 435] on div "18:01" at bounding box center [420, 422] width 407 height 26
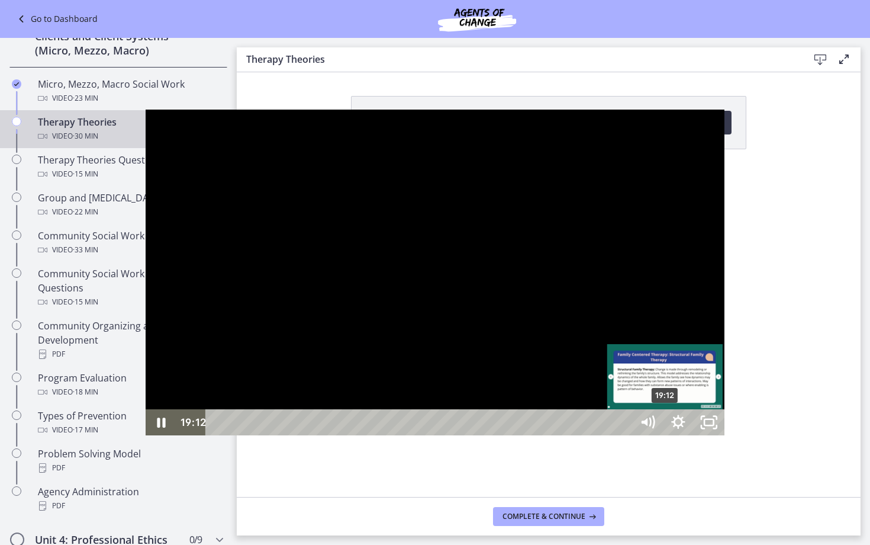
click at [520, 435] on div "19:12" at bounding box center [420, 422] width 407 height 26
click at [525, 435] on div "19:23" at bounding box center [420, 422] width 407 height 26
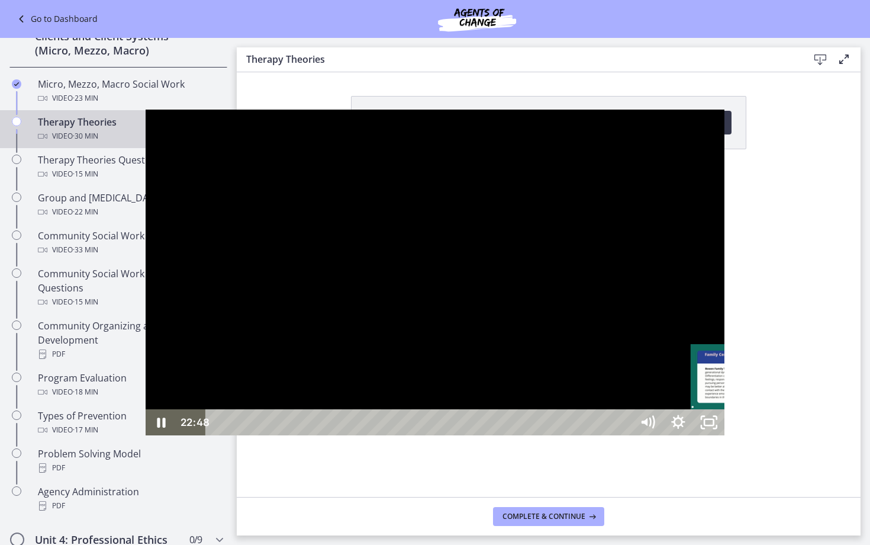
click at [605, 435] on div "22:48" at bounding box center [420, 422] width 407 height 26
click at [612, 435] on div "23:06" at bounding box center [420, 422] width 407 height 26
click at [616, 435] on div "23:19" at bounding box center [420, 422] width 407 height 26
click at [621, 435] on div "23:31" at bounding box center [420, 422] width 407 height 26
click at [625, 435] on div "23:46" at bounding box center [420, 422] width 407 height 26
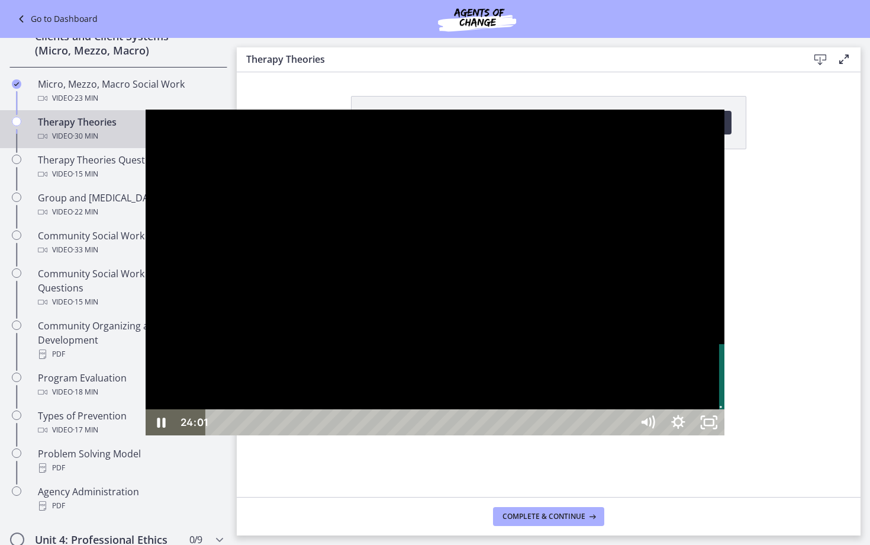
click at [625, 435] on div "24:01" at bounding box center [420, 422] width 407 height 26
click at [625, 435] on div "24:22" at bounding box center [420, 422] width 407 height 26
click at [625, 435] on div "24:38" at bounding box center [420, 422] width 407 height 26
click at [625, 435] on div "24:51" at bounding box center [420, 422] width 407 height 26
click at [625, 435] on div "25:04" at bounding box center [420, 422] width 407 height 26
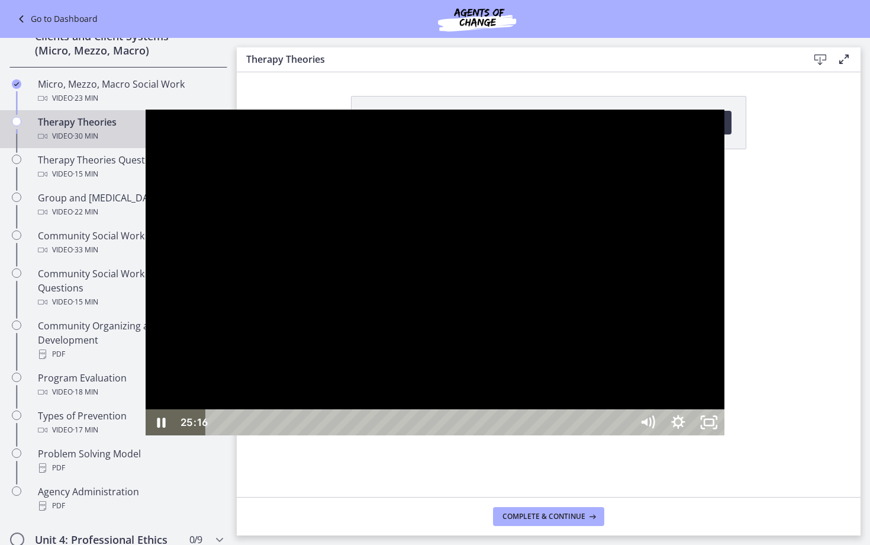
click at [625, 435] on div "25:16" at bounding box center [420, 422] width 407 height 26
click at [625, 435] on div "25:39" at bounding box center [420, 422] width 407 height 26
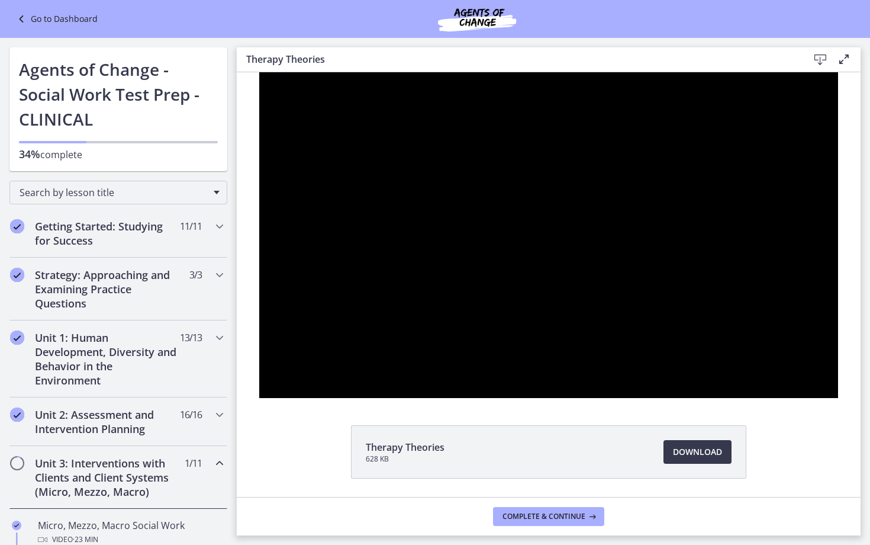
scroll to position [441, 0]
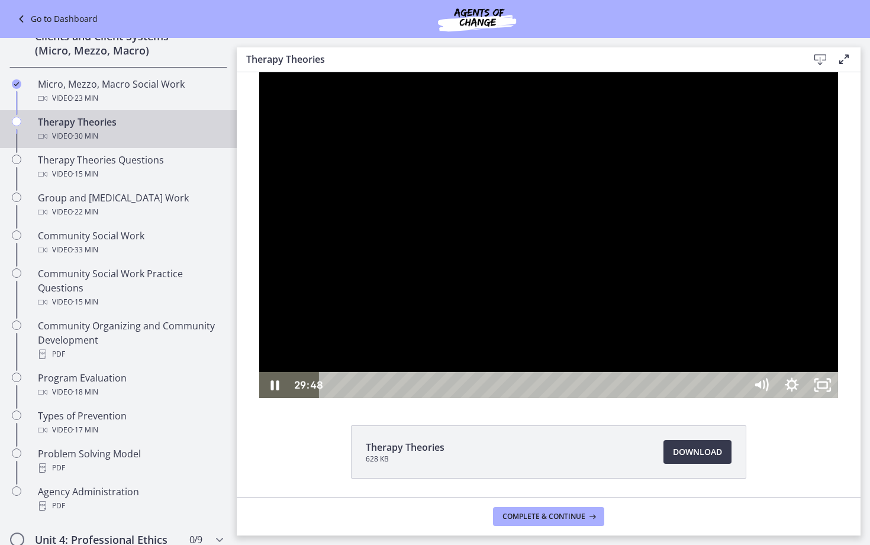
click at [738, 398] on div "29:48" at bounding box center [534, 385] width 407 height 26
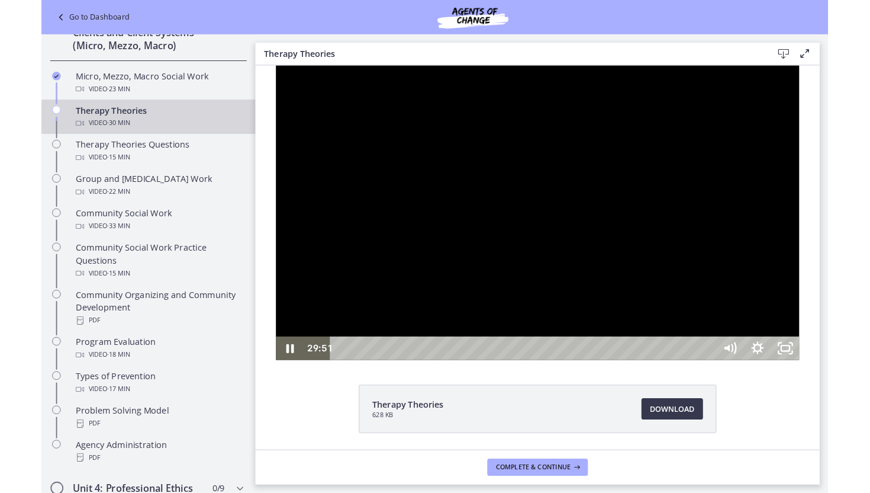
scroll to position [496, 0]
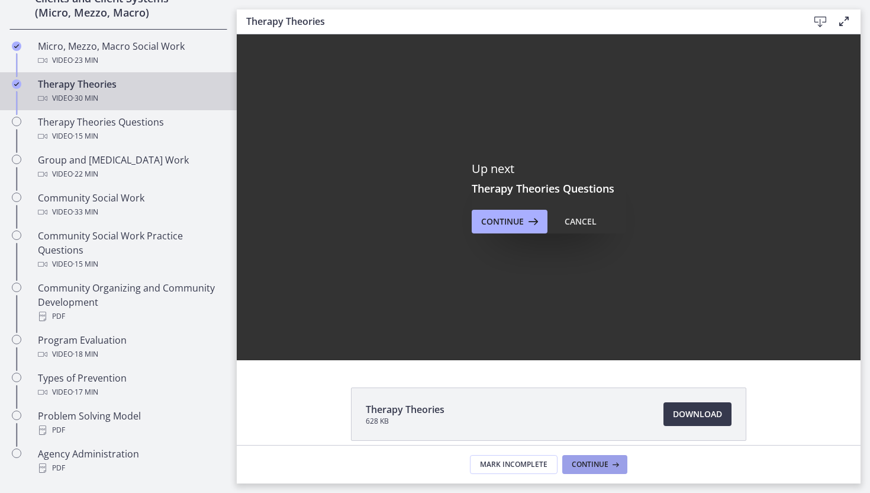
click at [609, 467] on icon at bounding box center [615, 463] width 12 height 9
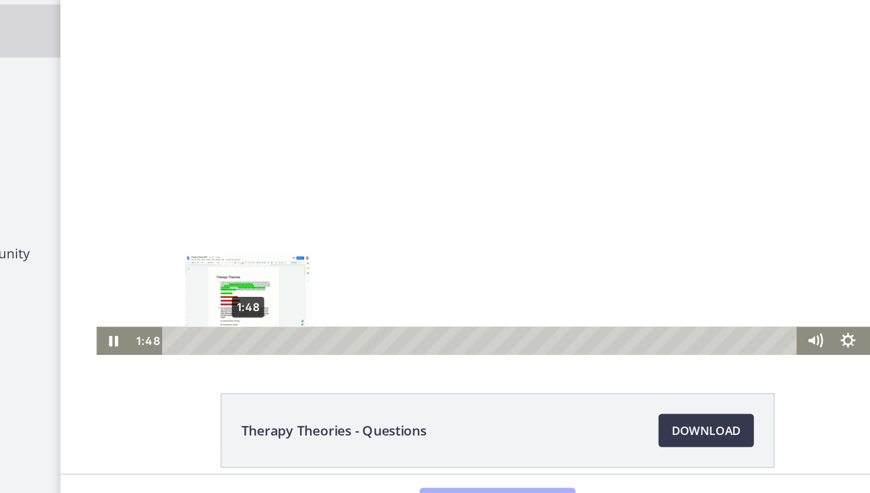
click at [194, 217] on div "1:48" at bounding box center [361, 214] width 439 height 20
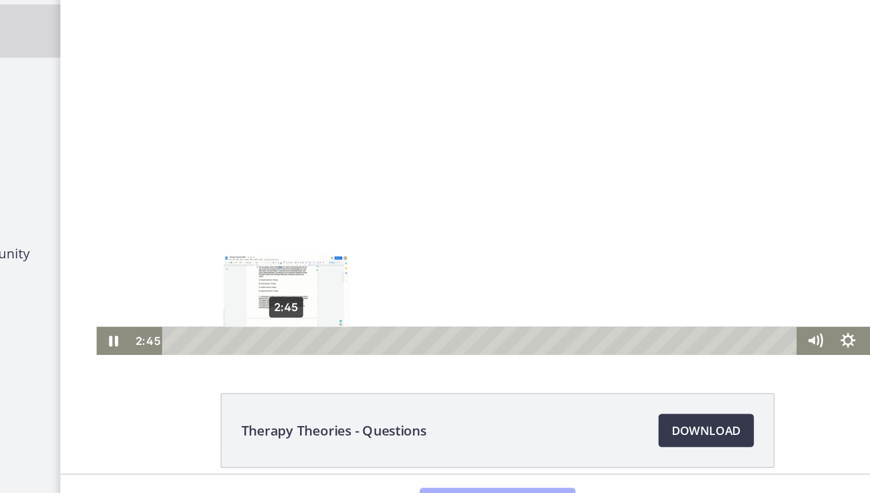
click at [221, 217] on div "2:45" at bounding box center [361, 214] width 439 height 20
click at [226, 217] on div "2:53" at bounding box center [361, 214] width 439 height 20
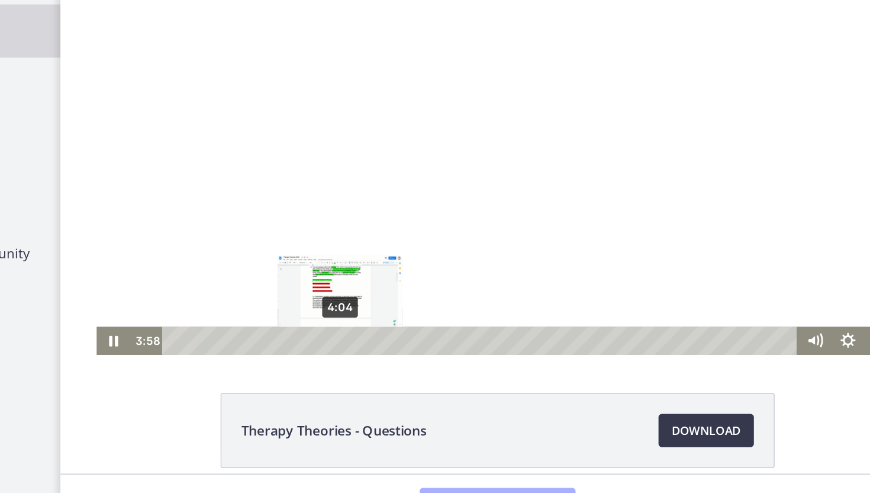
click at [260, 213] on div "4:04" at bounding box center [361, 214] width 439 height 20
click at [264, 214] on div "Playbar" at bounding box center [261, 214] width 7 height 7
click at [272, 213] on div "4:30" at bounding box center [361, 214] width 439 height 20
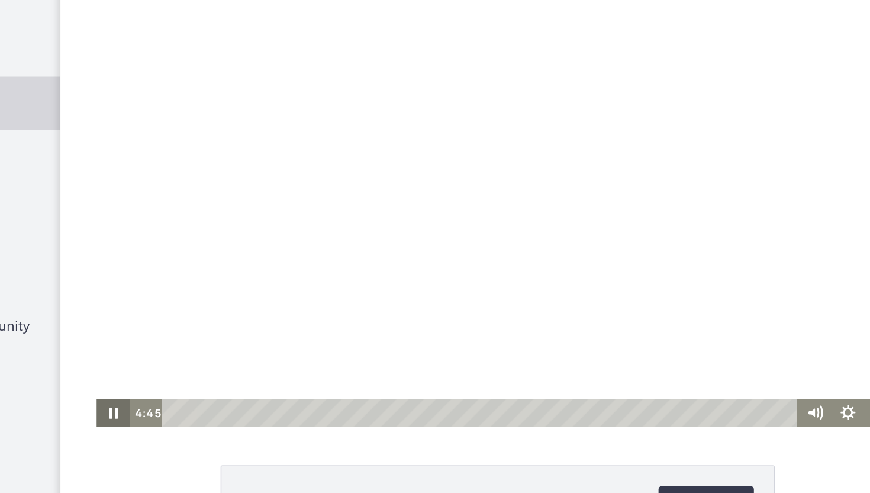
click at [102, 287] on icon "Pause" at bounding box center [98, 287] width 24 height 20
click at [100, 287] on icon "Play Video" at bounding box center [98, 287] width 7 height 10
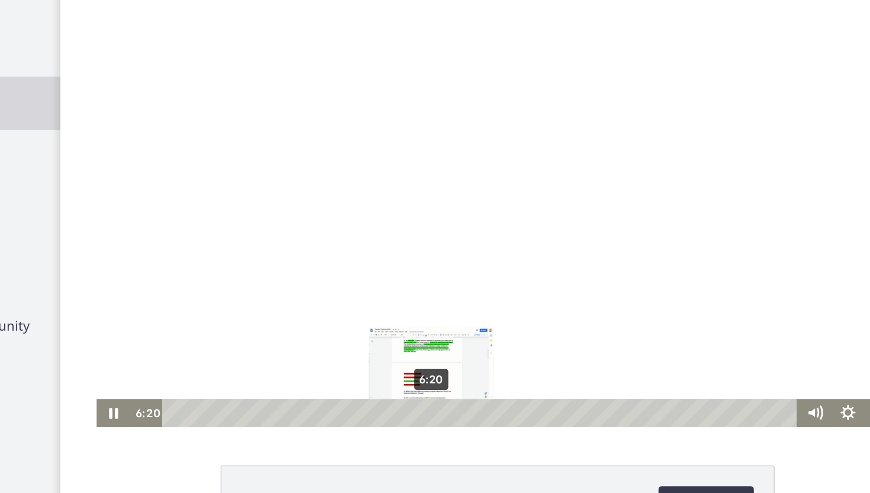
click at [326, 285] on div "6:20" at bounding box center [361, 287] width 439 height 20
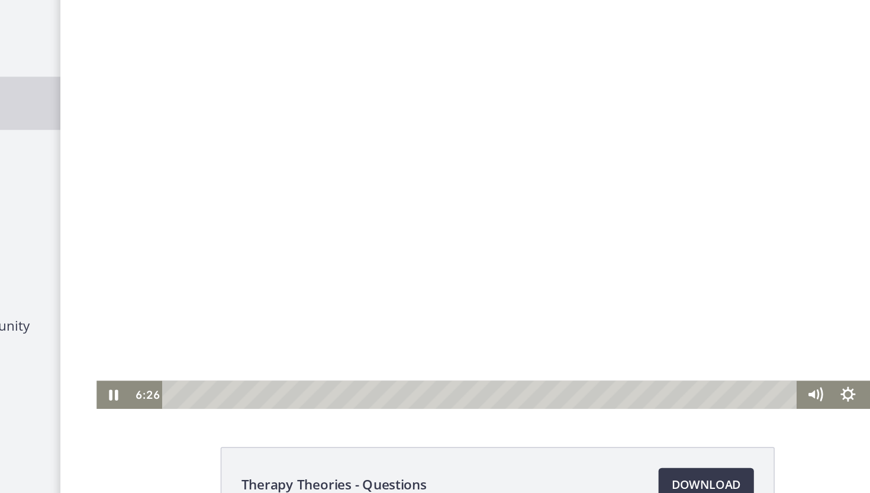
scroll to position [14, 0]
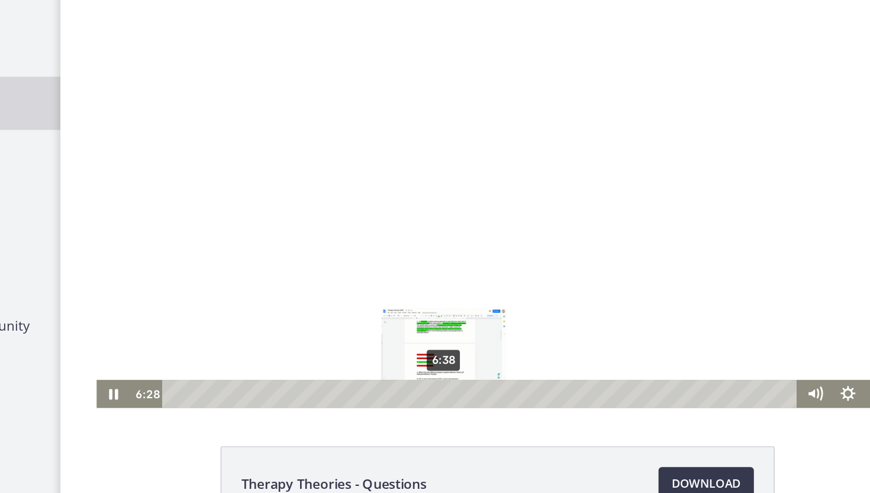
click at [335, 266] on div "6:38" at bounding box center [361, 268] width 439 height 20
click at [348, 264] on div "7:05" at bounding box center [361, 268] width 439 height 20
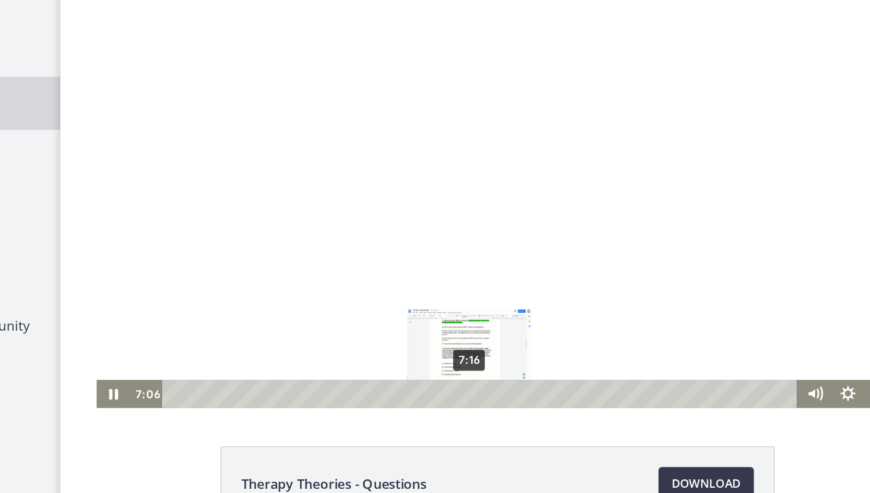
click at [353, 266] on div "7:16" at bounding box center [361, 268] width 439 height 20
click at [356, 267] on div "7:24" at bounding box center [361, 268] width 439 height 20
click at [361, 269] on div "7:32" at bounding box center [361, 268] width 439 height 20
click at [364, 269] on div "7:38" at bounding box center [361, 268] width 439 height 20
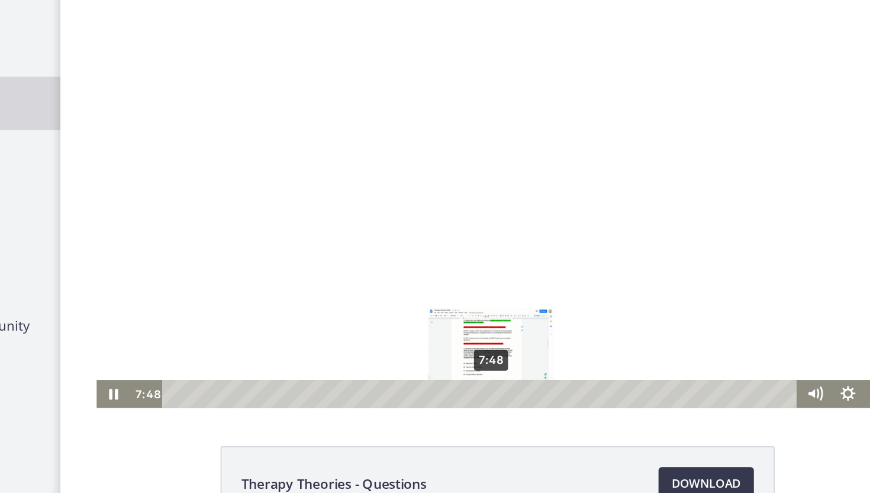
click at [368, 269] on div "7:48" at bounding box center [361, 268] width 439 height 20
click at [371, 270] on div "7:53" at bounding box center [361, 268] width 439 height 20
click at [375, 270] on div "8:02" at bounding box center [361, 268] width 439 height 20
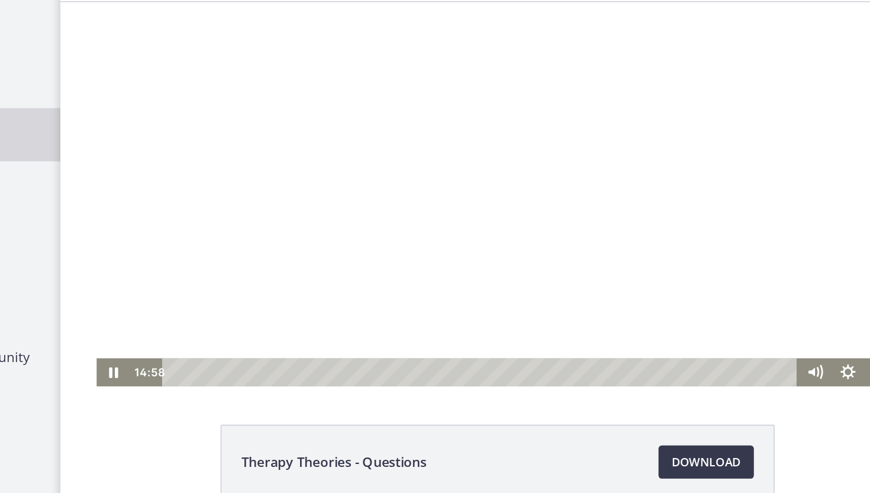
scroll to position [53, 0]
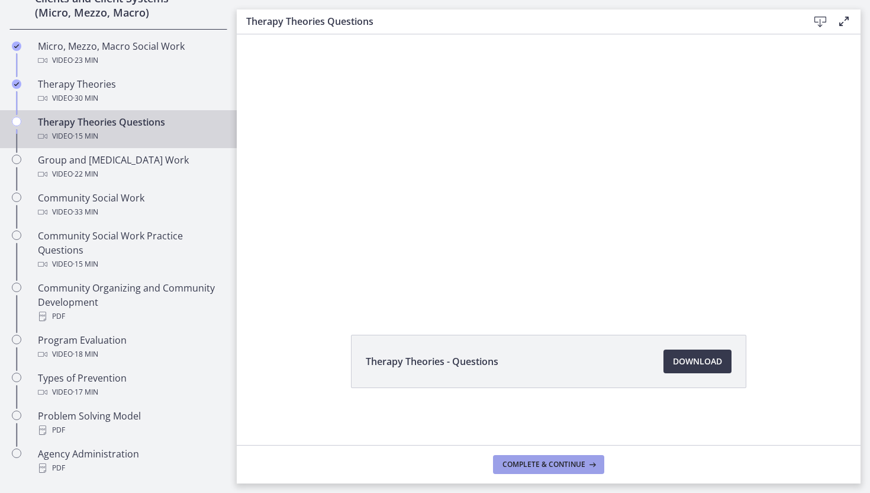
click at [525, 471] on button "Complete & continue" at bounding box center [548, 464] width 111 height 19
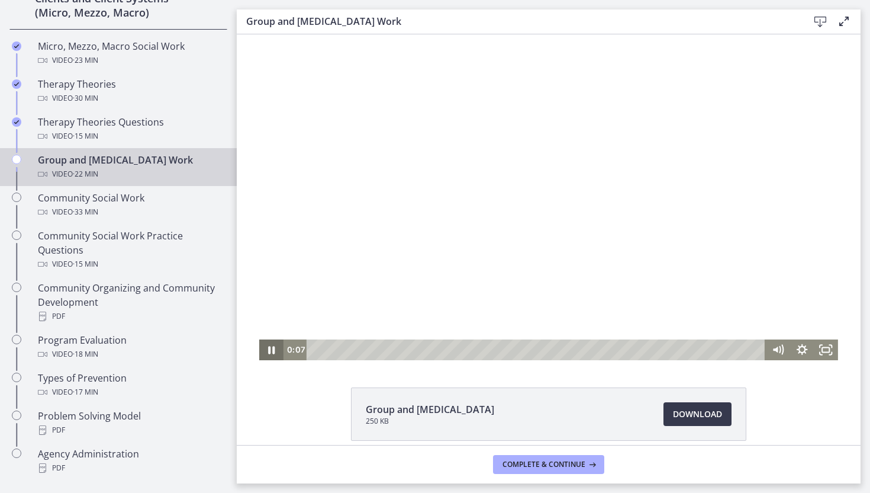
click at [273, 346] on icon "Pause" at bounding box center [271, 350] width 7 height 8
